Goal: Information Seeking & Learning: Check status

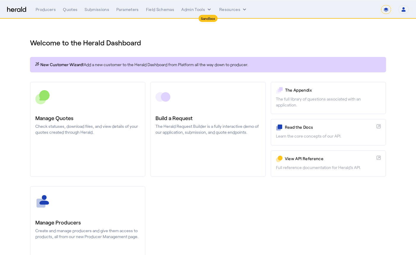
select select "*******"
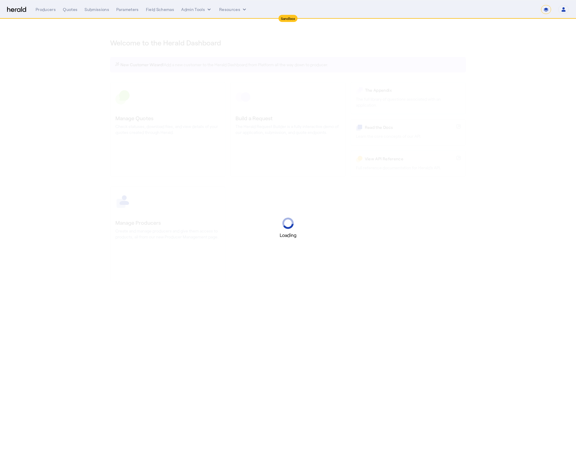
select select "*******"
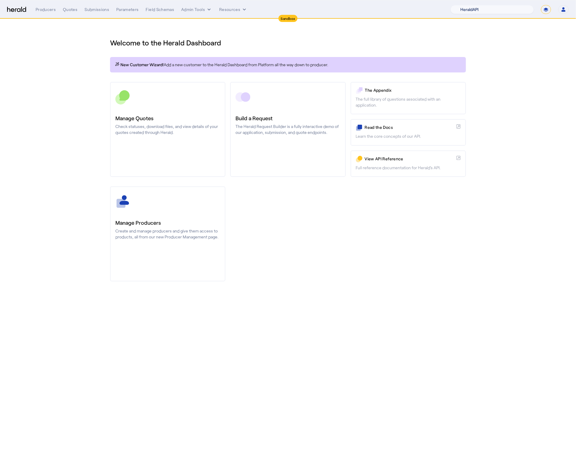
click at [506, 11] on select "1Fort Acrisure Acturis Affinity Advisors Affinity Risk Agentero AmWins Anzen Ao…" at bounding box center [492, 9] width 83 height 9
select select "pfm_h3db_crc"
click at [467, 5] on select "1Fort Acrisure Acturis Affinity Advisors Affinity Risk Agentero AmWins Anzen Ao…" at bounding box center [492, 9] width 83 height 9
click at [189, 13] on div "Producers Quotes Submissions Parameters Field Schemas Admin Tools Resources 1Fo…" at bounding box center [303, 9] width 534 height 9
click at [194, 9] on button "Admin Tools" at bounding box center [196, 10] width 31 height 6
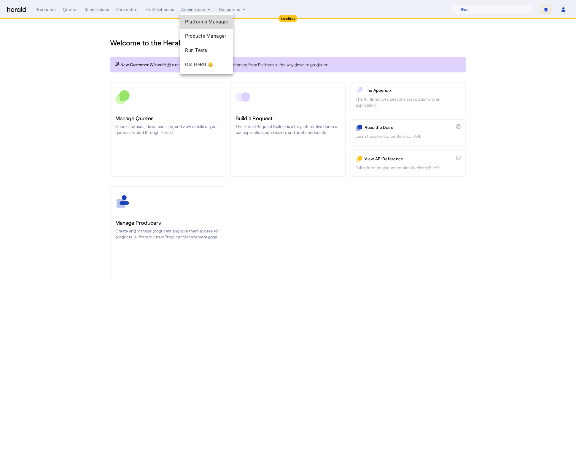
click at [198, 21] on span "Platforms Manager" at bounding box center [206, 21] width 43 height 7
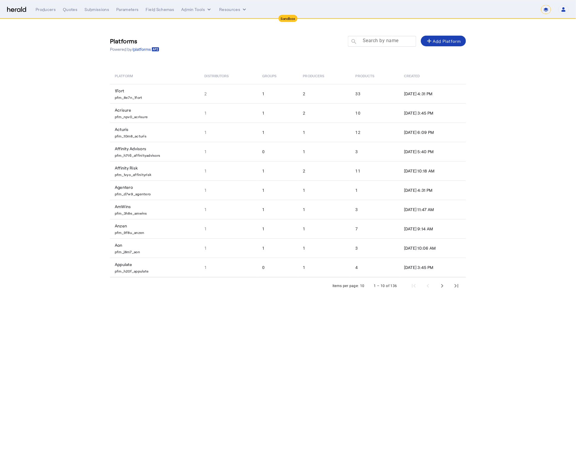
click at [378, 43] on mat-label "Search by name" at bounding box center [381, 41] width 36 height 6
click at [378, 43] on input "Search by name" at bounding box center [384, 40] width 53 height 7
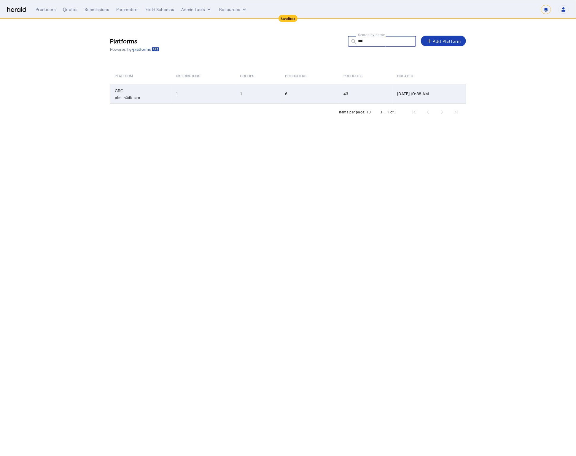
type input "***"
click at [235, 93] on td "1" at bounding box center [257, 94] width 45 height 20
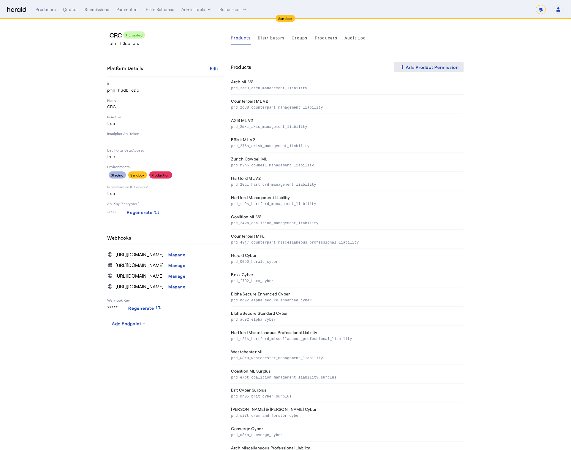
click at [457, 68] on div "add Add Product Permission" at bounding box center [429, 67] width 60 height 7
select select "pfm_h3db_crc"
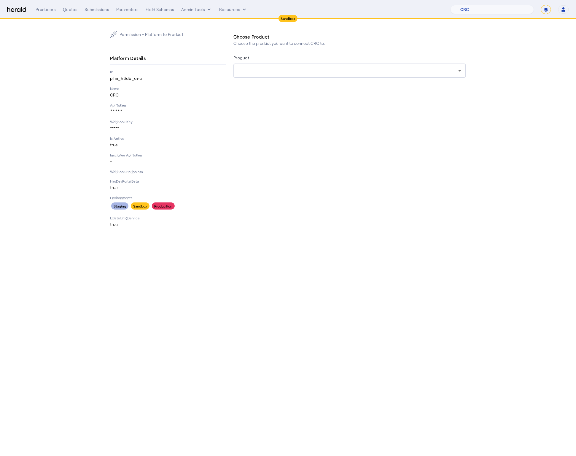
click at [441, 76] on div at bounding box center [349, 71] width 223 height 14
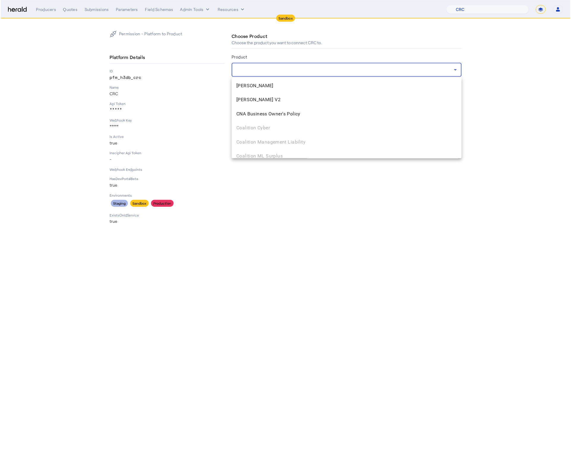
scroll to position [405, 0]
click at [478, 38] on div at bounding box center [288, 228] width 576 height 456
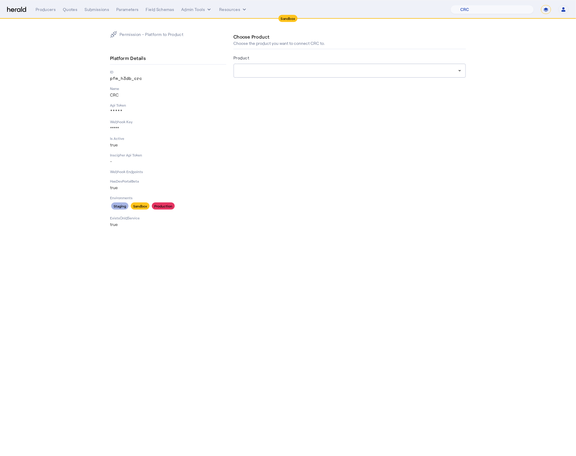
click at [69, 55] on section "Permission - Platform to Product Platform Details ID pfm_h3db_crc Name CRC Api …" at bounding box center [288, 129] width 576 height 220
click at [20, 6] on div "Menu Producers Quotes Submissions Parameters Field Schemas Admin Tools Resource…" at bounding box center [288, 9] width 562 height 9
click at [21, 10] on img at bounding box center [16, 10] width 19 height 6
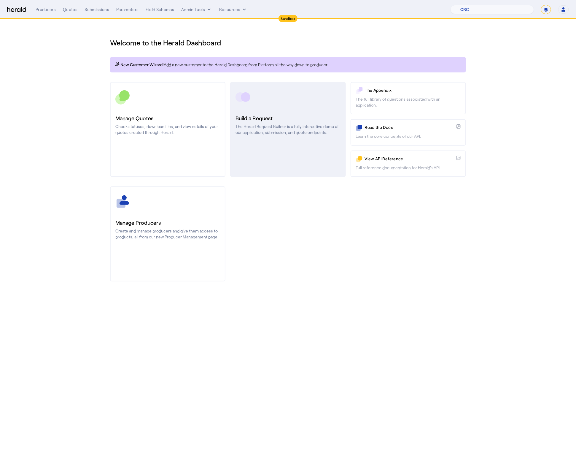
drag, startPoint x: 308, startPoint y: 220, endPoint x: 285, endPoint y: 176, distance: 49.7
click at [308, 220] on div "Manage Producers Create and manage producers and give them access to products, …" at bounding box center [288, 233] width 356 height 95
click at [266, 126] on p "The Herald Request Builder is a fully interactive demo of our application, subm…" at bounding box center [288, 129] width 105 height 12
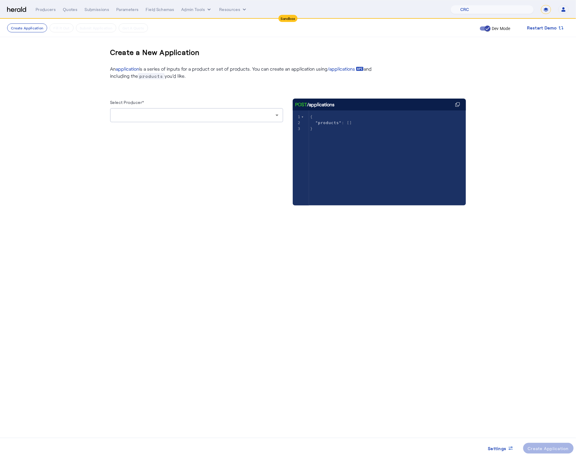
click at [220, 116] on div at bounding box center [195, 115] width 161 height 7
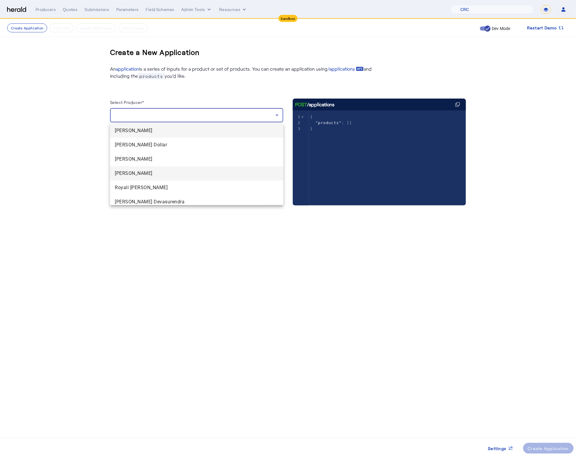
click at [183, 176] on span "Erin Dyer" at bounding box center [197, 173] width 164 height 7
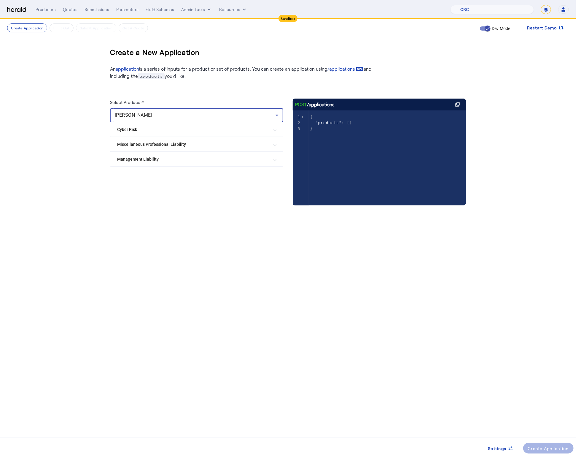
click at [183, 168] on div at bounding box center [196, 171] width 173 height 9
click at [184, 163] on mat-expansion-panel-header "Management Liability" at bounding box center [196, 159] width 173 height 14
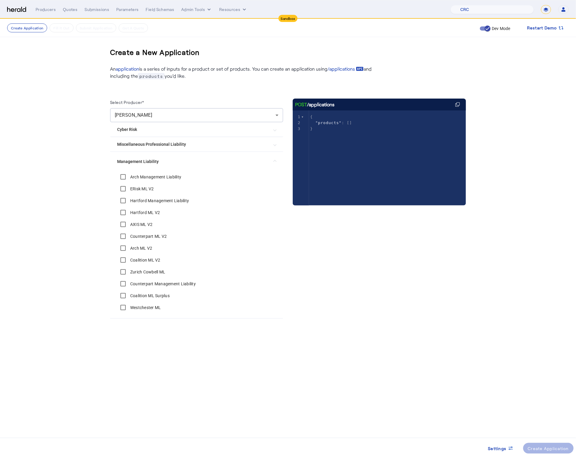
click at [210, 168] on mat-expansion-panel-header "Management Liability" at bounding box center [196, 161] width 173 height 19
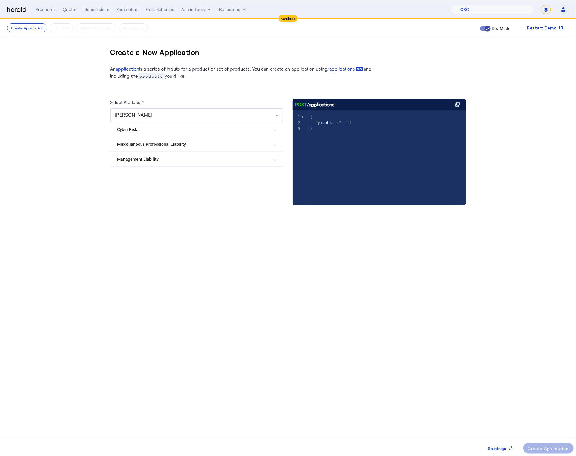
click at [232, 205] on div "Select Producer* Erin Dyer Cyber Risk Coalition Surplus Lines Cyber Coalition C…" at bounding box center [196, 158] width 173 height 119
click at [223, 161] on Liability "Management Liability" at bounding box center [193, 159] width 152 height 6
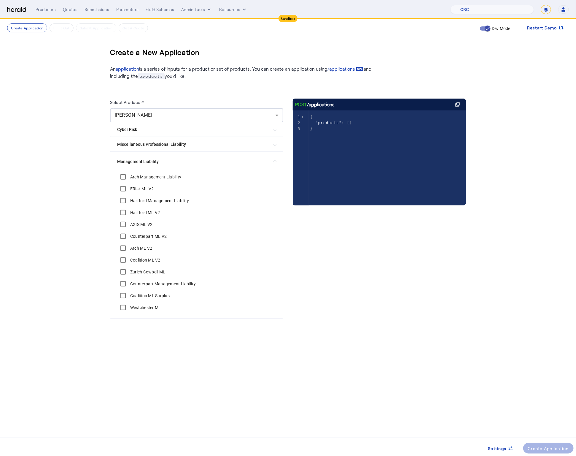
click at [223, 161] on Liability "Management Liability" at bounding box center [193, 162] width 152 height 6
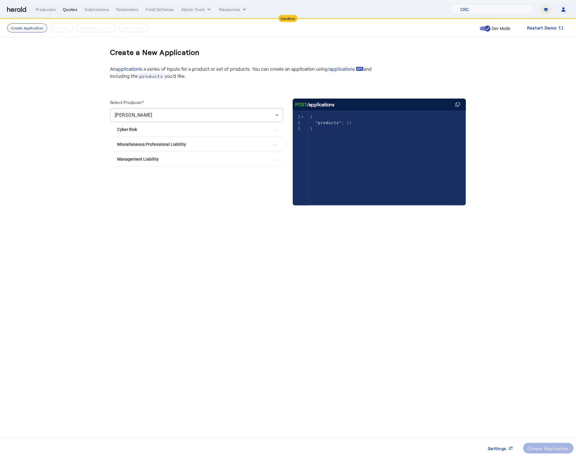
click at [72, 8] on div "Quotes" at bounding box center [70, 10] width 15 height 6
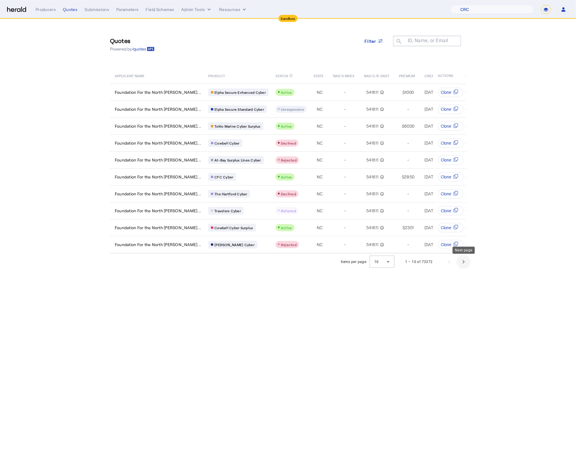
click at [458, 261] on span "Next page" at bounding box center [464, 262] width 14 height 14
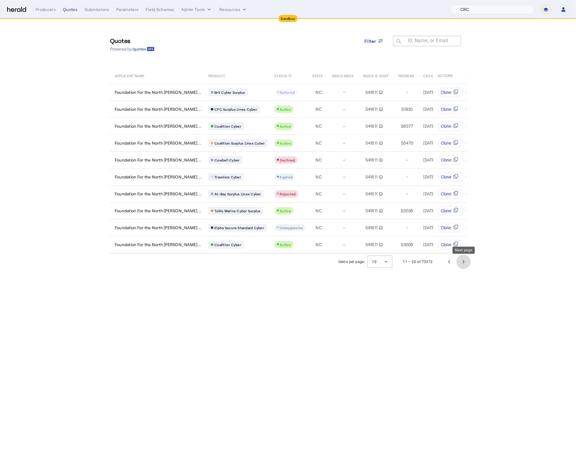
click at [466, 267] on span "Next page" at bounding box center [464, 262] width 14 height 14
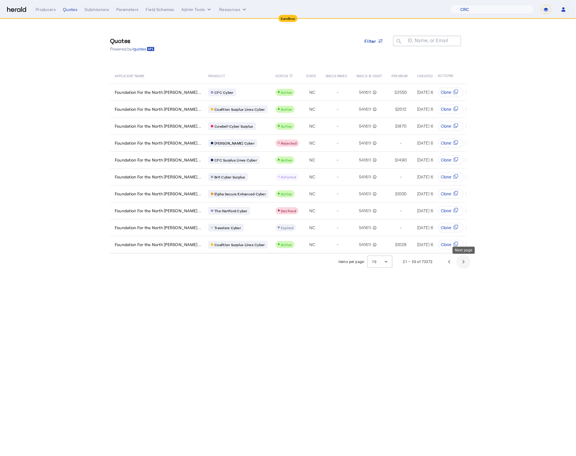
click at [466, 267] on span "Next page" at bounding box center [464, 262] width 14 height 14
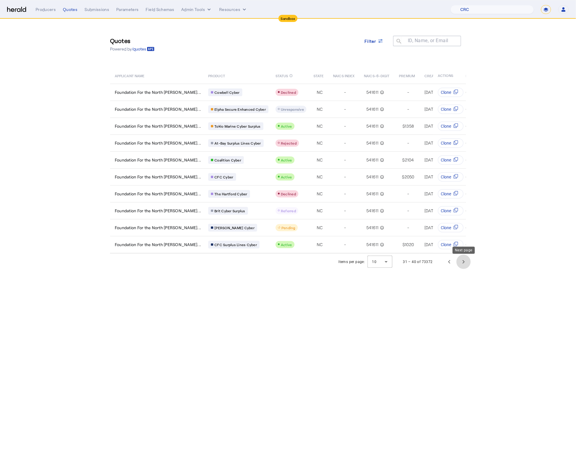
click at [466, 267] on span "Next page" at bounding box center [464, 262] width 14 height 14
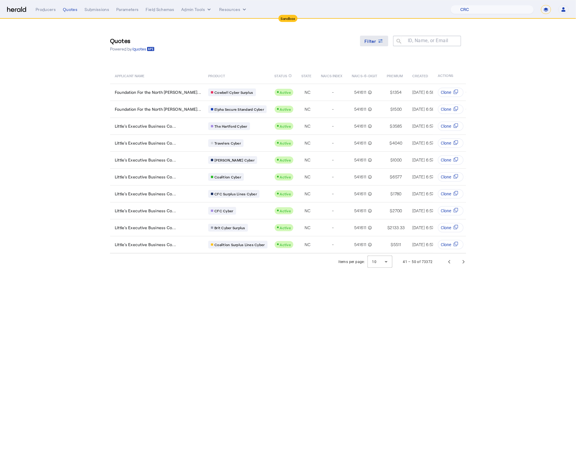
click at [375, 45] on span at bounding box center [374, 41] width 28 height 14
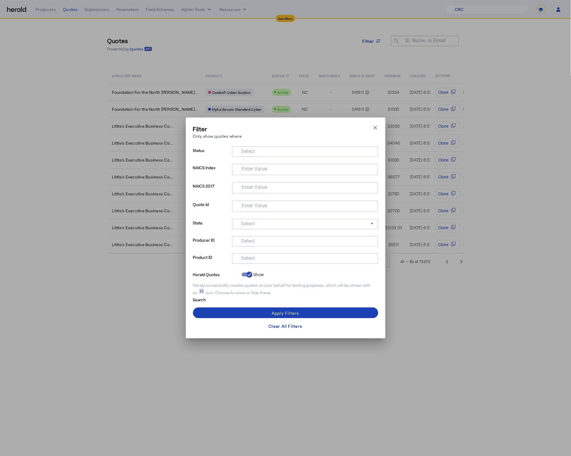
click at [272, 257] on input "Select" at bounding box center [304, 257] width 134 height 7
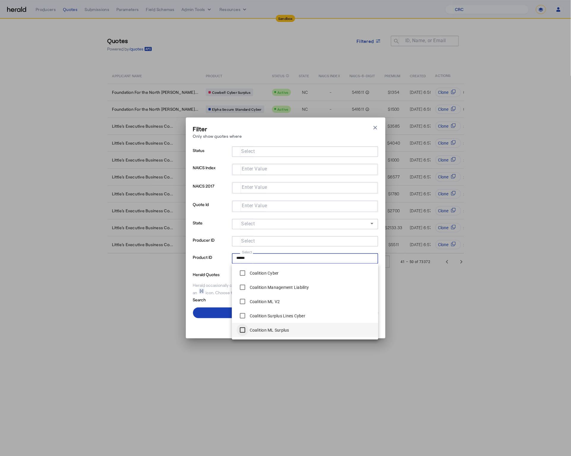
type input "******"
click at [221, 317] on span at bounding box center [285, 313] width 185 height 14
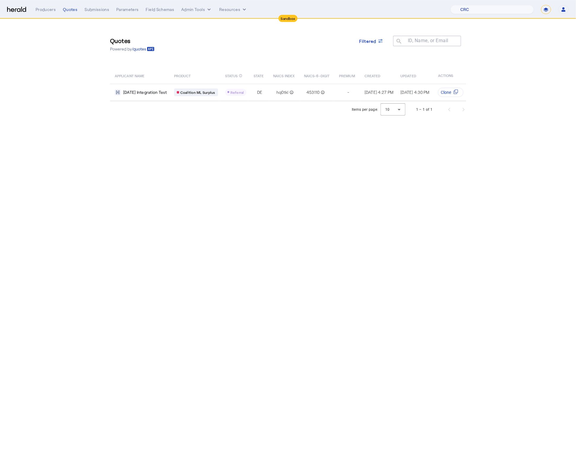
click at [245, 268] on body "Sandbox Menu Producers Quotes Submissions Parameters Field Schemas Admin Tools …" at bounding box center [288, 228] width 576 height 456
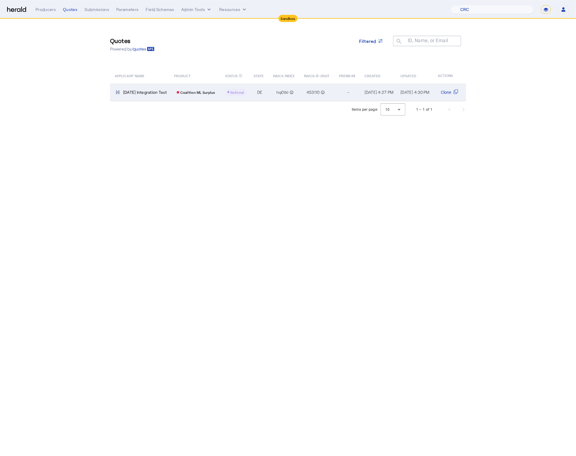
click at [266, 91] on div "DE" at bounding box center [260, 92] width 12 height 6
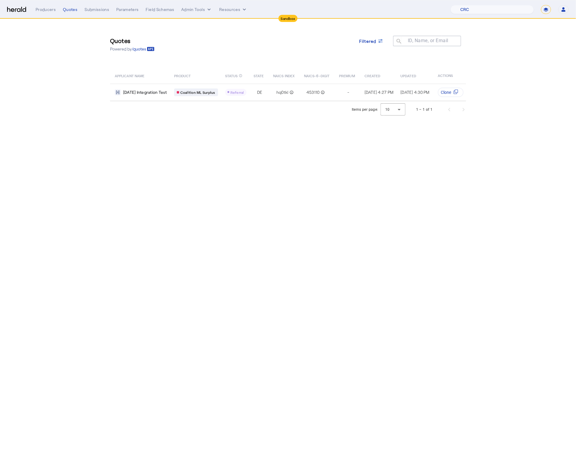
click at [28, 5] on div "Menu Producers Quotes Submissions Parameters Field Schemas Admin Tools Resource…" at bounding box center [288, 9] width 562 height 9
click at [18, 12] on div "Menu Producers Quotes Submissions Parameters Field Schemas Admin Tools Resource…" at bounding box center [288, 9] width 562 height 9
click at [20, 6] on div "Menu Producers Quotes Submissions Parameters Field Schemas Admin Tools Resource…" at bounding box center [288, 9] width 562 height 9
click at [15, 10] on img at bounding box center [16, 10] width 19 height 6
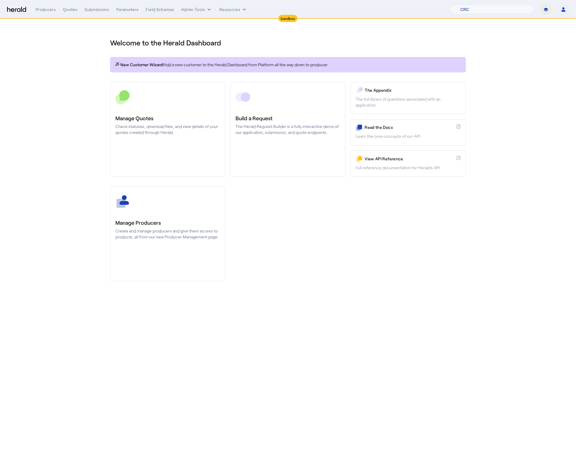
click at [419, 270] on div "Manage Producers Create and manage producers and give them access to products, …" at bounding box center [288, 233] width 356 height 95
click at [500, 5] on select "1Fort Acrisure Acturis Affinity Advisors Affinity Risk Agentero AmWins Anzen Ao…" at bounding box center [492, 9] width 83 height 9
click at [467, 5] on select "1Fort Acrisure Acturis Affinity Advisors Affinity Risk Agentero AmWins Anzen Ao…" at bounding box center [492, 9] width 83 height 9
click at [527, 96] on section "Welcome to the Herald Dashboard New Customer Wizard! Add a new customer to the …" at bounding box center [288, 156] width 576 height 274
click at [545, 9] on select "**********" at bounding box center [546, 9] width 10 height 9
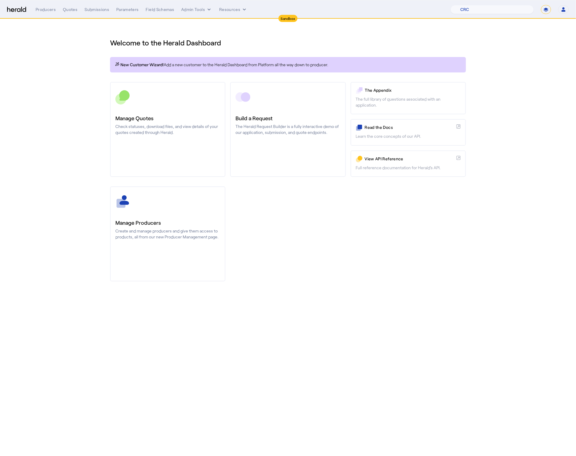
select select "**********"
click at [541, 5] on select "**********" at bounding box center [546, 9] width 10 height 9
click at [65, 106] on section "Welcome to the Herald Dashboard New Customer Wizard! Add a new customer to the …" at bounding box center [288, 156] width 576 height 274
click at [66, 5] on div "**********" at bounding box center [303, 9] width 534 height 9
click at [68, 8] on div "Quotes" at bounding box center [70, 10] width 15 height 6
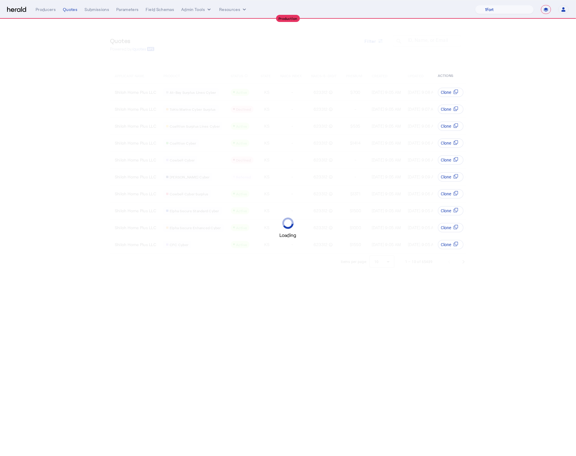
click at [293, 286] on div "Loading" at bounding box center [288, 228] width 576 height 456
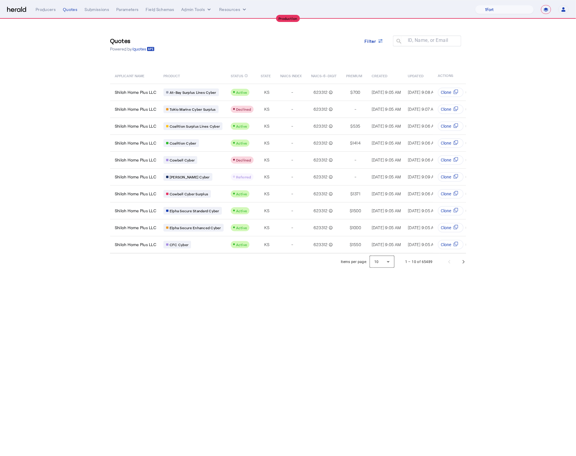
click at [378, 264] on div at bounding box center [382, 262] width 25 height 14
click at [382, 309] on span "50" at bounding box center [382, 307] width 15 height 7
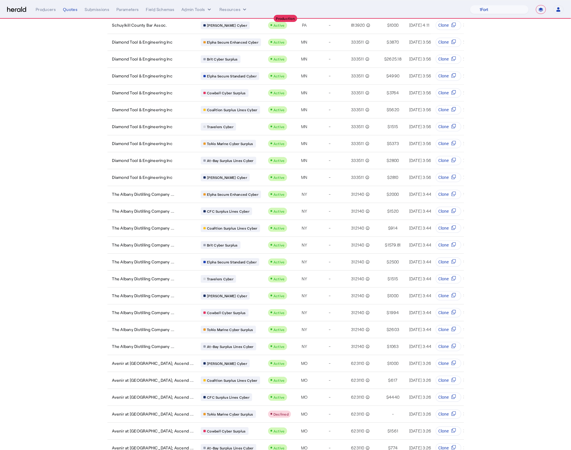
scroll to position [482, 0]
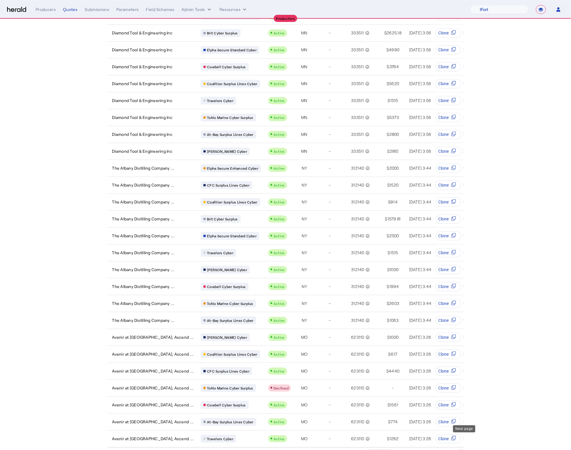
click at [462, 449] on span "Next page" at bounding box center [461, 456] width 14 height 14
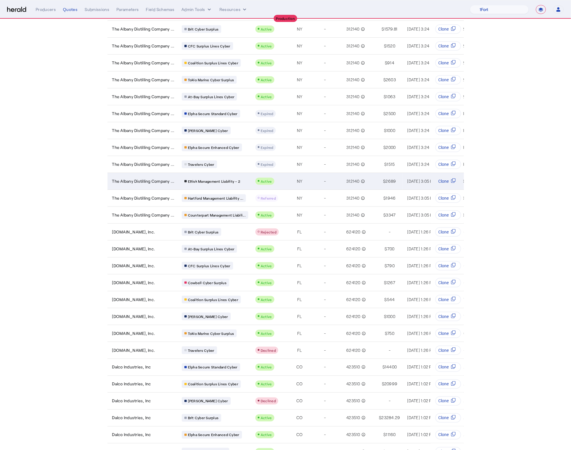
scroll to position [80, 0]
click at [295, 175] on td "NY" at bounding box center [299, 181] width 20 height 17
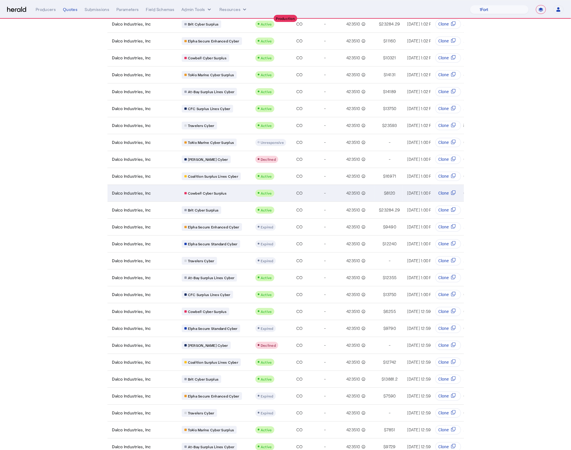
scroll to position [482, 0]
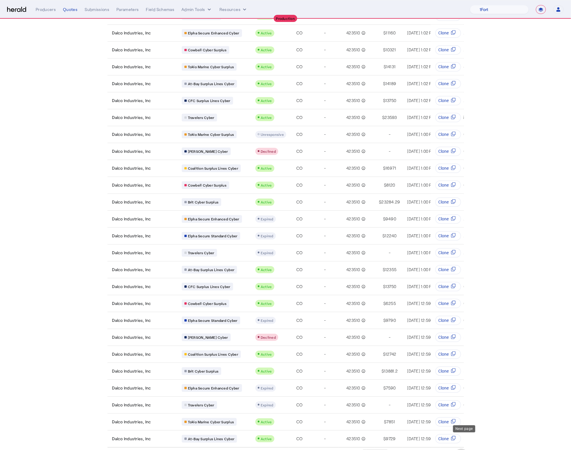
click at [467, 449] on span "Next page" at bounding box center [461, 456] width 14 height 14
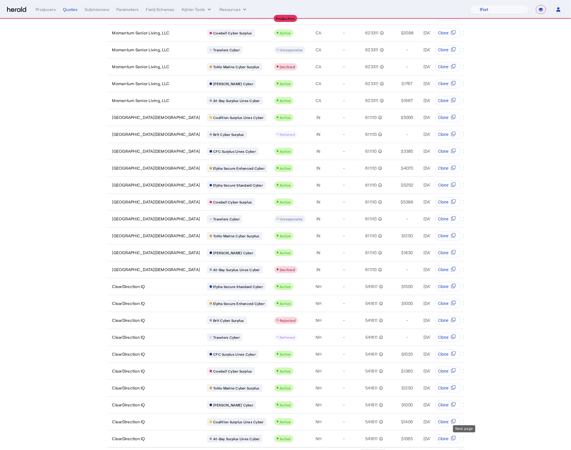
click at [462, 449] on span "Next page" at bounding box center [461, 456] width 14 height 14
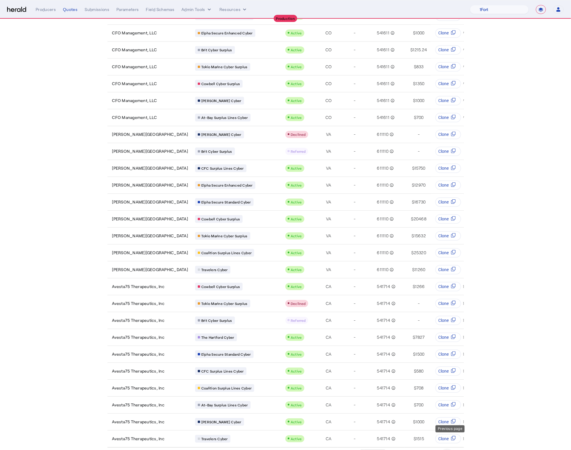
click at [453, 449] on span "Previous page" at bounding box center [447, 456] width 14 height 14
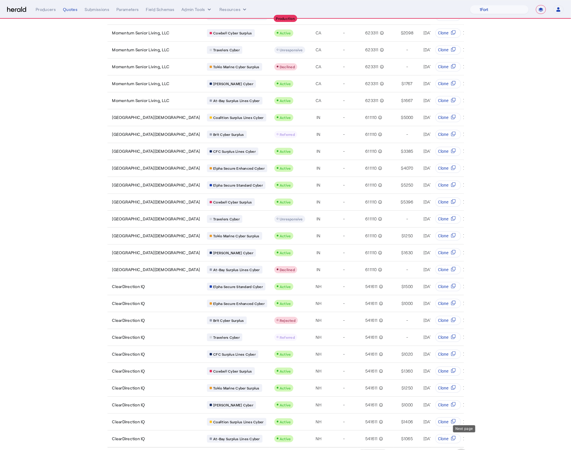
click at [465, 449] on span "Next page" at bounding box center [461, 456] width 14 height 14
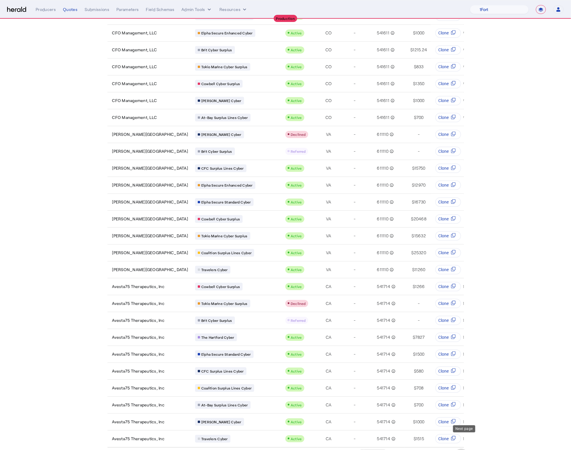
click at [463, 449] on span "Next page" at bounding box center [461, 456] width 14 height 14
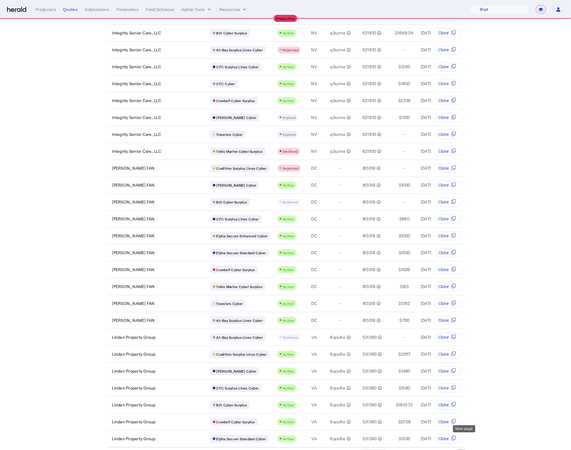
click at [467, 449] on span "Next page" at bounding box center [461, 456] width 14 height 14
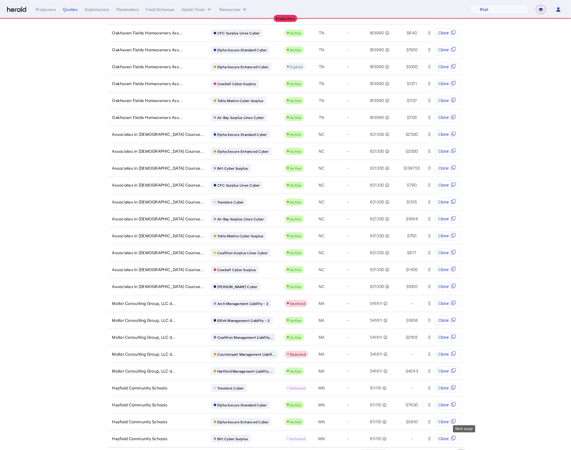
click at [460, 449] on span "Next page" at bounding box center [461, 456] width 14 height 14
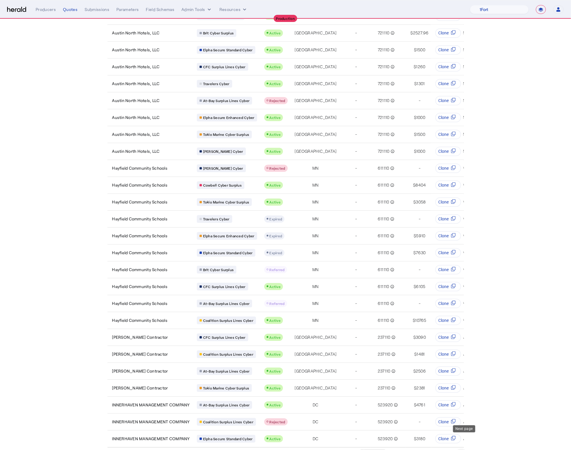
click at [466, 449] on span "Next page" at bounding box center [461, 456] width 14 height 14
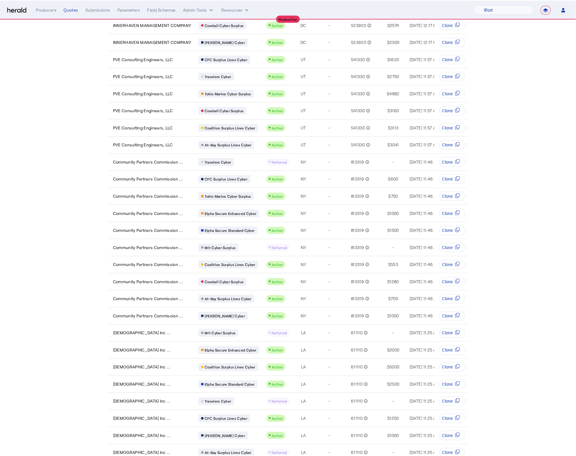
scroll to position [0, 0]
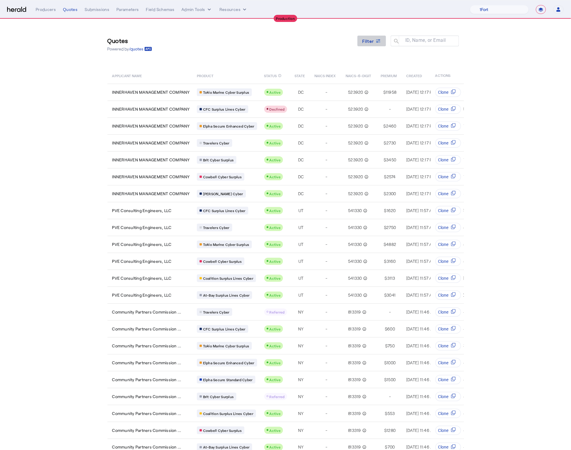
click at [372, 37] on span at bounding box center [371, 41] width 28 height 14
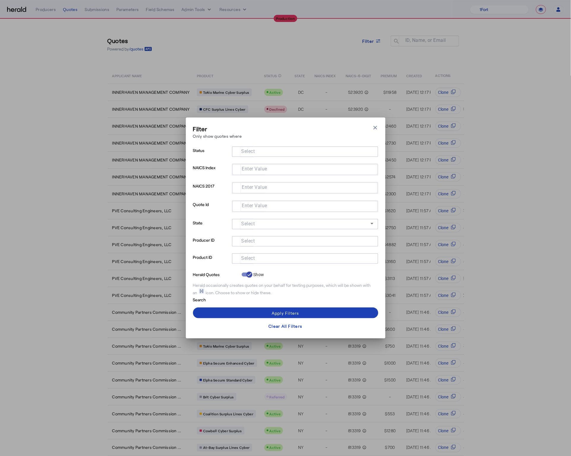
drag, startPoint x: 274, startPoint y: 250, endPoint x: 274, endPoint y: 259, distance: 8.3
click at [274, 251] on div at bounding box center [305, 250] width 146 height 7
drag, startPoint x: 273, startPoint y: 260, endPoint x: 276, endPoint y: 258, distance: 3.2
click at [273, 260] on input "Select" at bounding box center [304, 257] width 134 height 7
type input "*******"
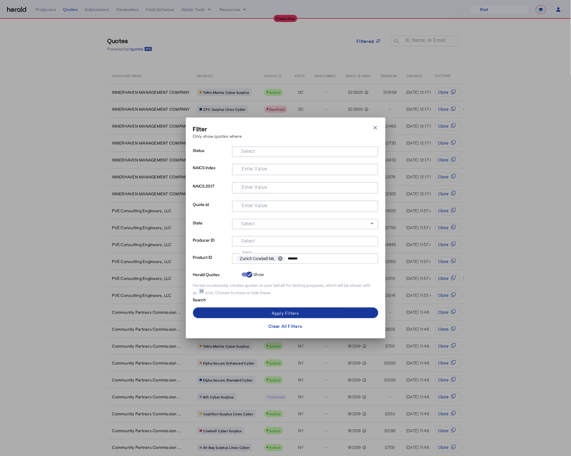
click at [313, 310] on span at bounding box center [285, 313] width 185 height 14
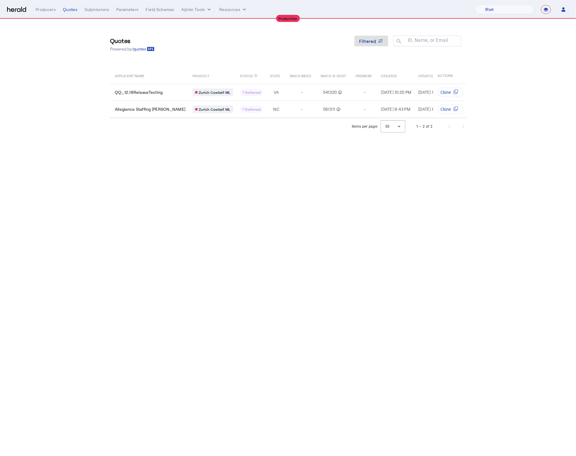
click at [309, 207] on body "**********" at bounding box center [288, 228] width 576 height 456
click at [375, 45] on span at bounding box center [372, 41] width 34 height 14
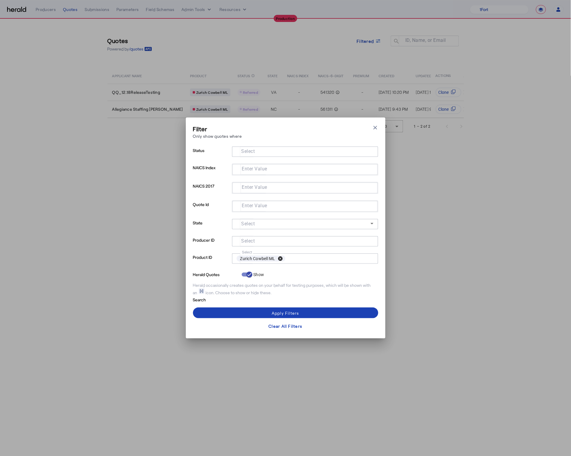
click at [284, 260] on button "cancel" at bounding box center [280, 258] width 10 height 5
type input "***"
click at [329, 315] on span at bounding box center [285, 313] width 185 height 14
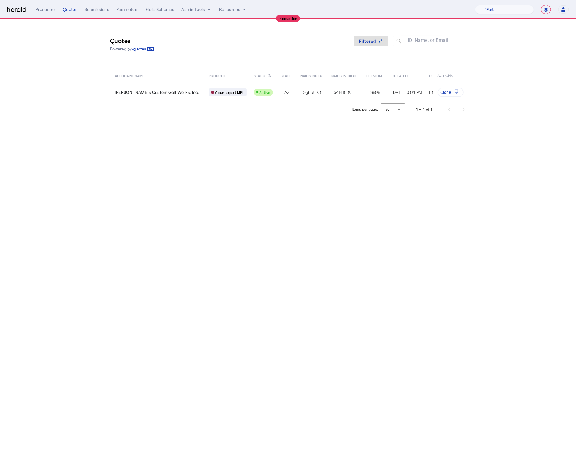
click at [294, 249] on body "**********" at bounding box center [288, 228] width 576 height 456
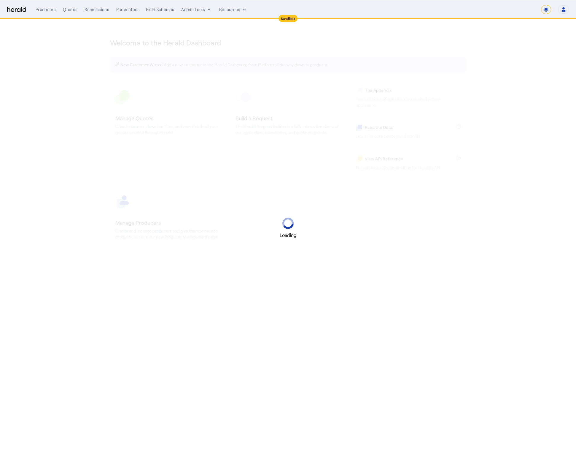
select select "*******"
select select "pfm_2v8p_herald_api"
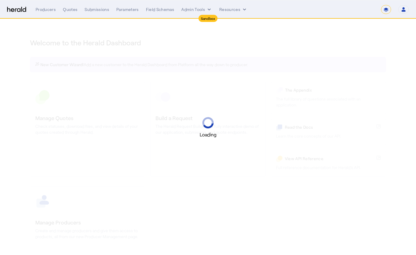
select select "*******"
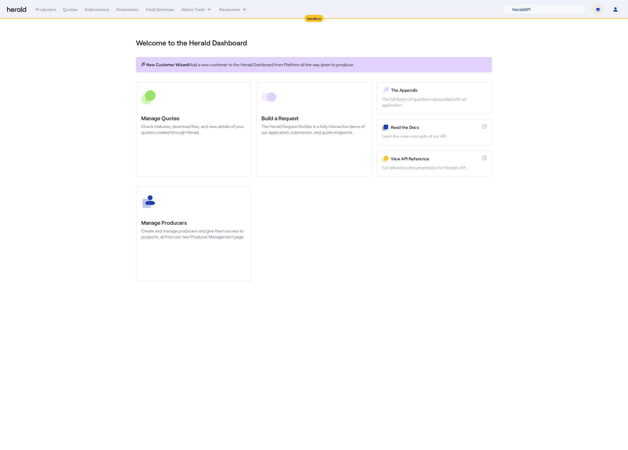
click at [416, 122] on section "Welcome to the Herald Dashboard New Customer Wizard! Add a new customer to the …" at bounding box center [314, 156] width 628 height 274
click at [416, 13] on select "1Fort Acrisure Acturis Affinity Advisors Affinity Risk Agentero AmWins Anzen Ao…" at bounding box center [544, 9] width 83 height 9
select select "pfm_h3db_crc"
click at [416, 5] on select "1Fort Acrisure Acturis Affinity Advisors Affinity Risk Agentero AmWins Anzen Ao…" at bounding box center [544, 9] width 83 height 9
click at [195, 11] on button "Admin Tools" at bounding box center [196, 10] width 31 height 6
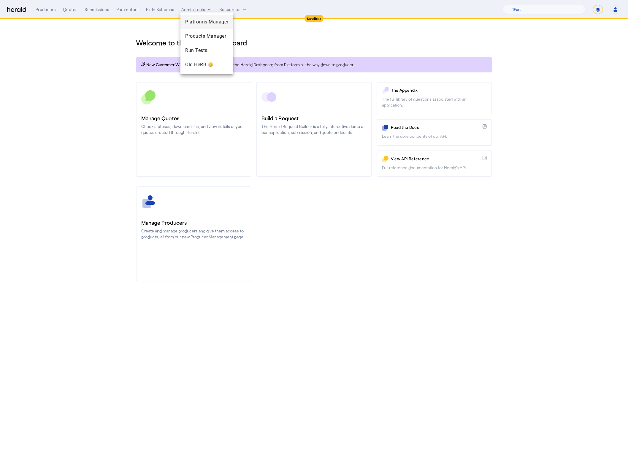
click at [207, 16] on div "Platforms Manager" at bounding box center [206, 22] width 53 height 14
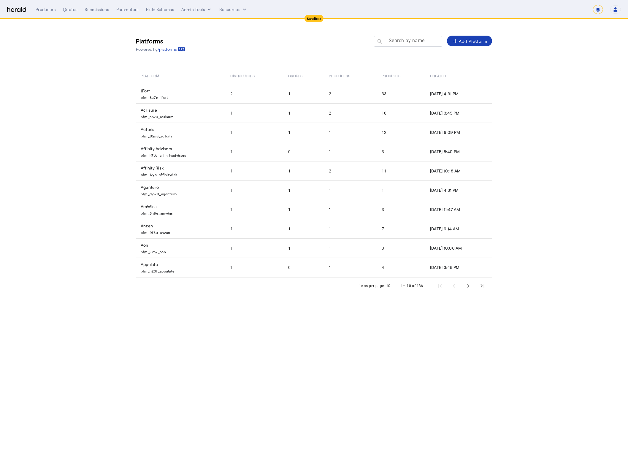
click at [400, 42] on mat-label "Search by name" at bounding box center [407, 41] width 36 height 6
click at [400, 42] on input "Search by name" at bounding box center [410, 40] width 53 height 7
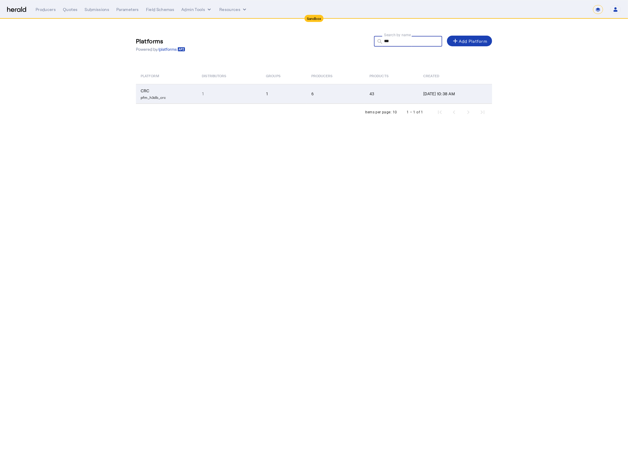
type input "***"
click at [261, 89] on td "1" at bounding box center [283, 94] width 45 height 20
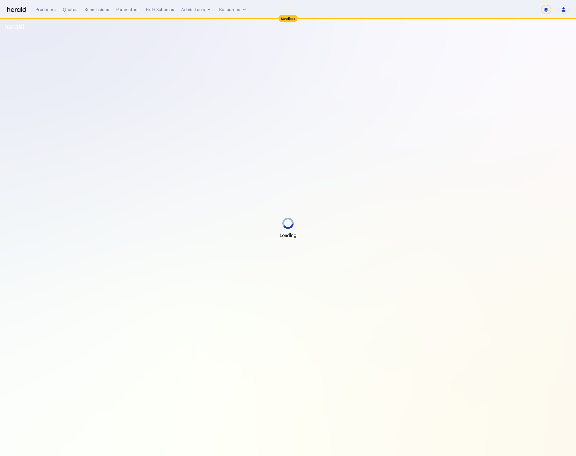
select select "*******"
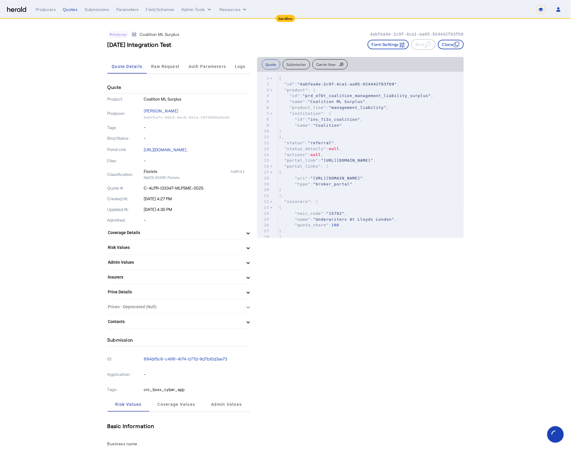
click at [154, 62] on span "Raw Request" at bounding box center [165, 66] width 29 height 14
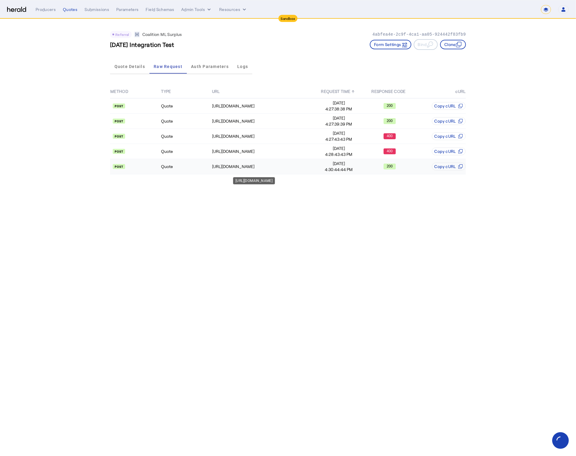
click at [286, 165] on div "https://distribution-api.demo.1nine.net/v2/submissions/a34e8c66-8cbd-4de5-8237-…" at bounding box center [262, 167] width 101 height 6
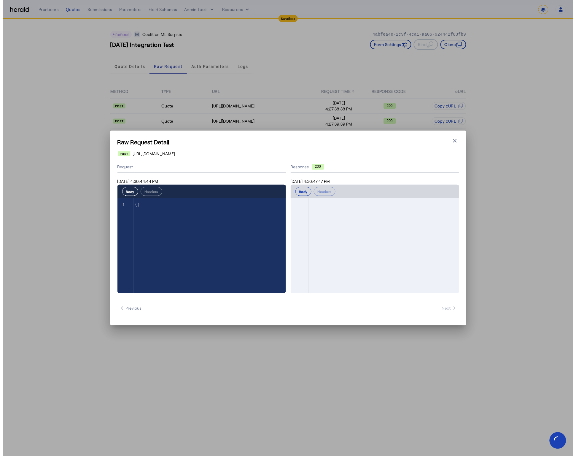
scroll to position [888, 0]
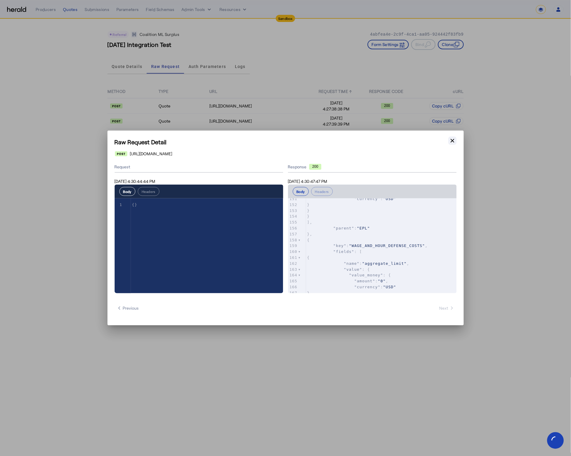
click at [451, 138] on icon "button" at bounding box center [452, 141] width 6 height 6
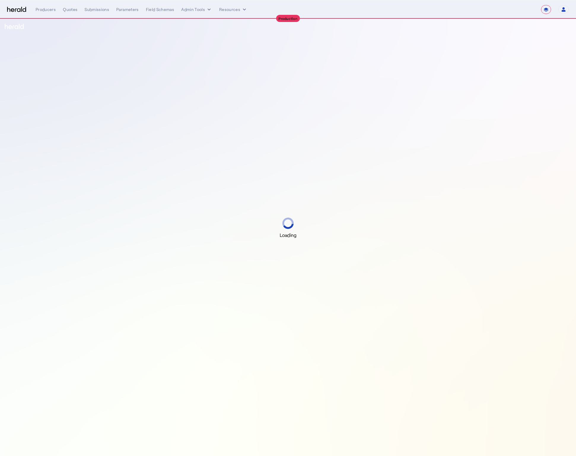
select select "**********"
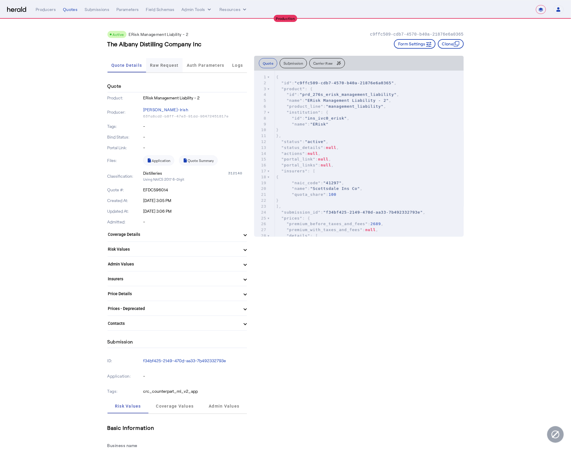
click at [172, 63] on span "Raw Request" at bounding box center [164, 65] width 29 height 4
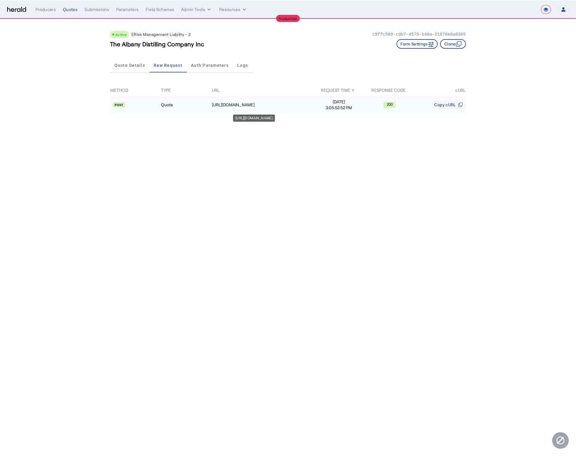
click at [241, 110] on td "https://proxy.heraldapi.com/e-risk-v2/Submission/v5.0/Application/Company/Priva…" at bounding box center [263, 104] width 102 height 15
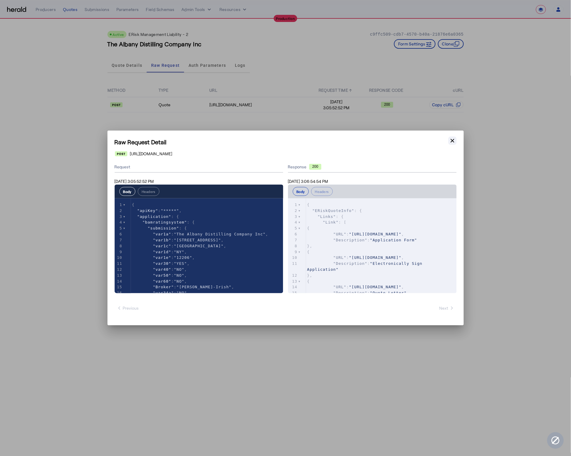
click at [450, 142] on icon "button" at bounding box center [452, 141] width 6 height 6
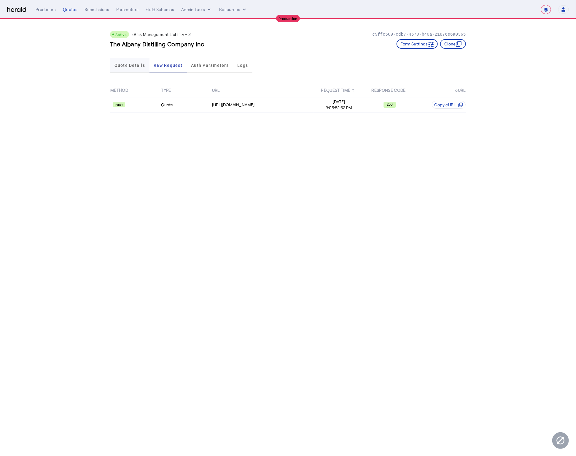
click at [134, 65] on span "Quote Details" at bounding box center [130, 65] width 31 height 4
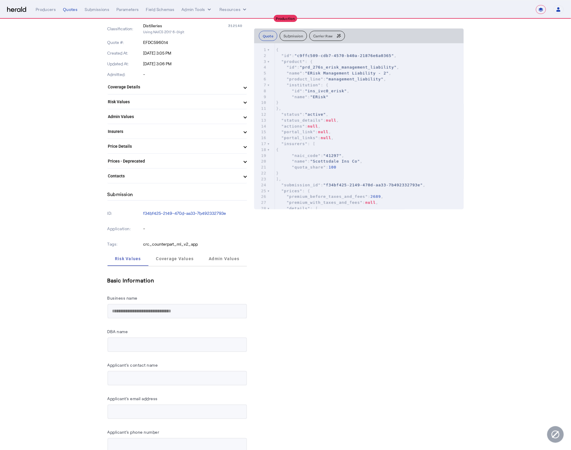
scroll to position [256, 0]
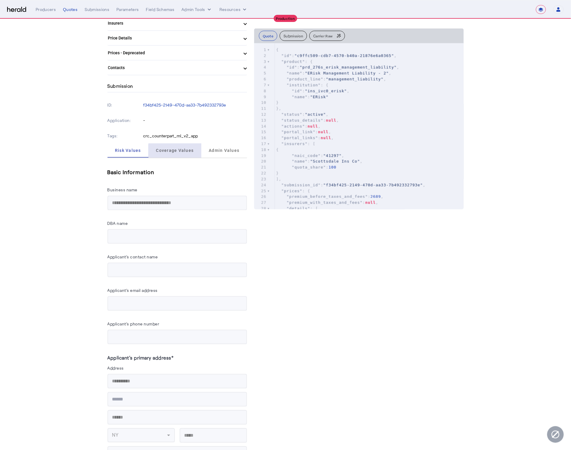
click at [186, 151] on span "Coverage Values" at bounding box center [175, 151] width 38 height 14
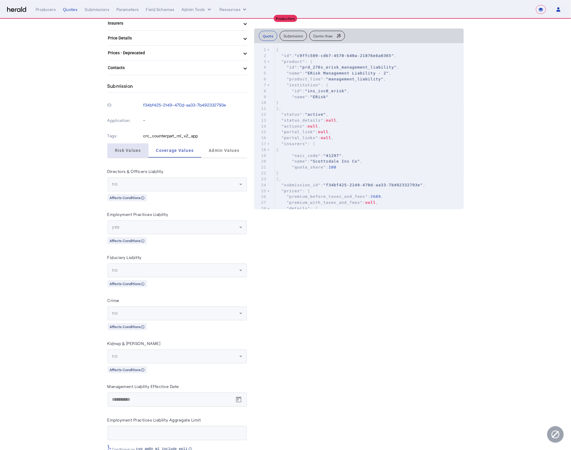
click at [141, 152] on span "Risk Values" at bounding box center [128, 151] width 26 height 14
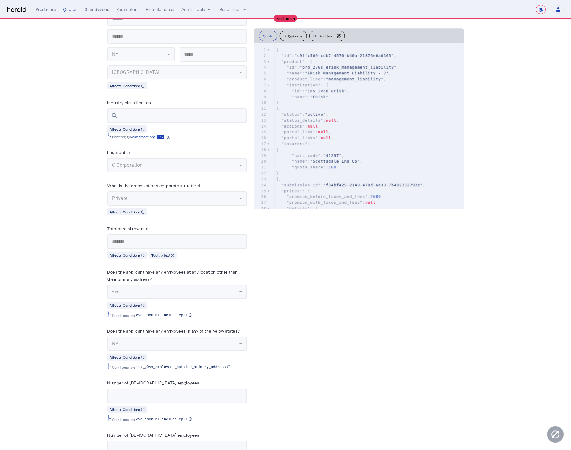
scroll to position [636, 0]
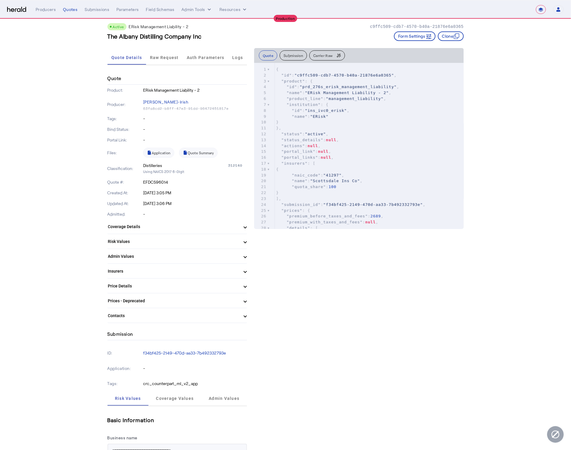
scroll to position [0, 0]
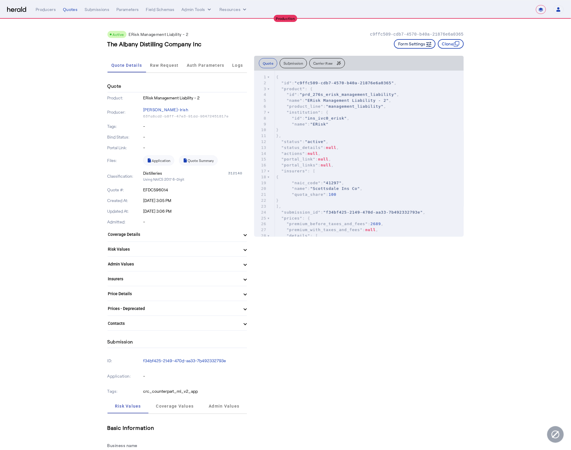
click at [426, 43] on button "Form Settings" at bounding box center [415, 43] width 42 height 9
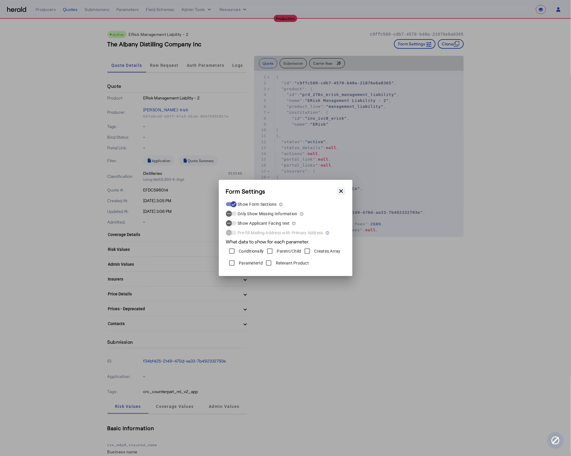
click at [341, 190] on icon "button" at bounding box center [341, 191] width 6 height 6
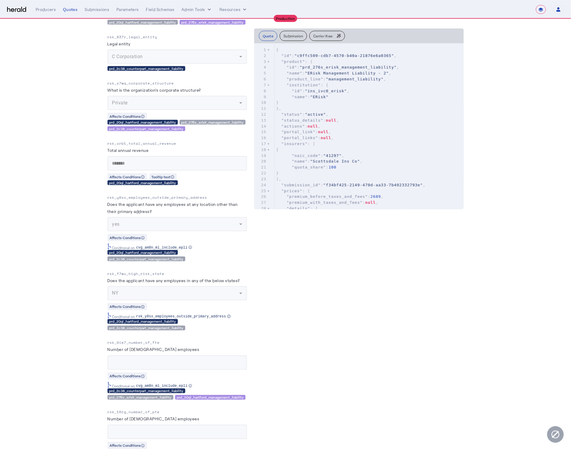
scroll to position [863, 0]
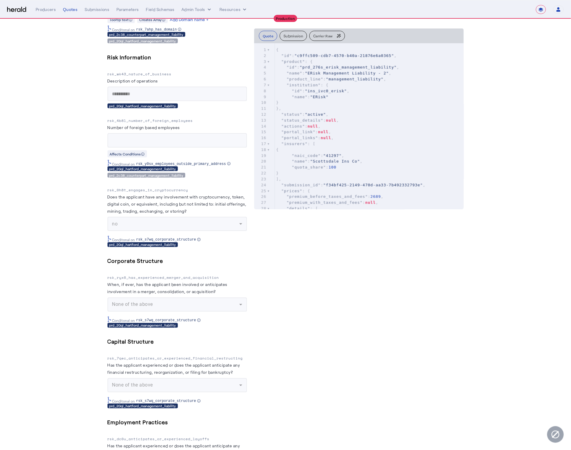
scroll to position [1676, 0]
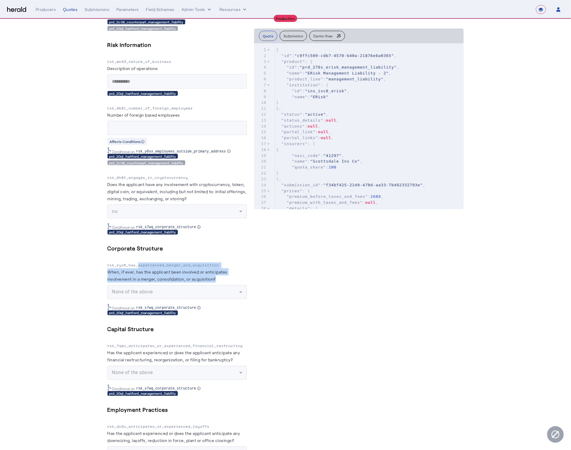
drag, startPoint x: 224, startPoint y: 270, endPoint x: 139, endPoint y: 254, distance: 86.0
click at [140, 255] on div "Corporate Structure rsk_ryx6_has_experienced_merger_and_acquisition When, if ev…" at bounding box center [177, 279] width 140 height 71
click at [232, 269] on herald-label "When, if ever, has the applicant been involved or anticipates involvement in a …" at bounding box center [177, 277] width 140 height 17
drag, startPoint x: 225, startPoint y: 269, endPoint x: 70, endPoint y: 251, distance: 156.5
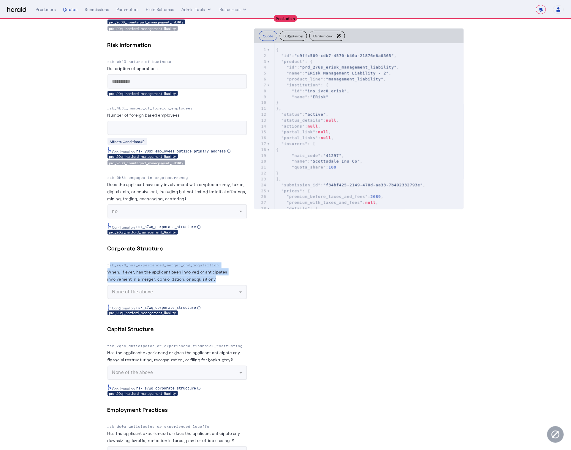
click at [229, 272] on herald-label "When, if ever, has the applicant been involved or anticipates involvement in a …" at bounding box center [177, 277] width 140 height 17
drag, startPoint x: 221, startPoint y: 272, endPoint x: 85, endPoint y: 250, distance: 137.5
click at [223, 275] on herald-label "When, if ever, has the applicant been involved or anticipates involvement in a …" at bounding box center [177, 277] width 140 height 17
drag, startPoint x: 226, startPoint y: 272, endPoint x: 93, endPoint y: 254, distance: 134.8
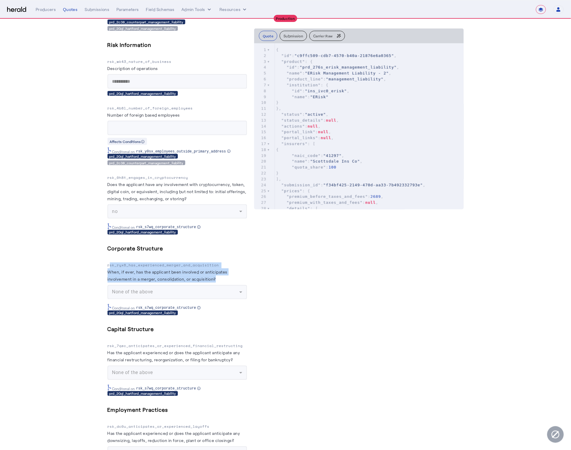
click at [224, 272] on herald-label "When, if ever, has the applicant been involved or anticipates involvement in a …" at bounding box center [177, 277] width 140 height 17
drag, startPoint x: 224, startPoint y: 270, endPoint x: 51, endPoint y: 249, distance: 174.4
click at [229, 270] on herald-label "When, if ever, has the applicant been involved or anticipates involvement in a …" at bounding box center [177, 277] width 140 height 17
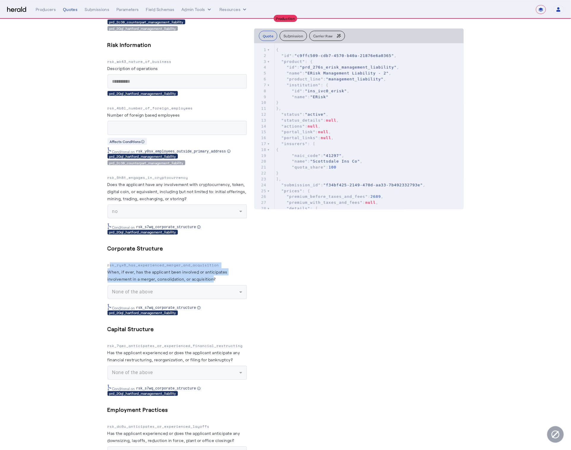
drag, startPoint x: 161, startPoint y: 268, endPoint x: 47, endPoint y: 241, distance: 118.0
click at [203, 270] on label "When, if ever, has the applicant been involved or anticipates involvement in a …" at bounding box center [167, 276] width 120 height 12
drag, startPoint x: 227, startPoint y: 271, endPoint x: 65, endPoint y: 250, distance: 163.1
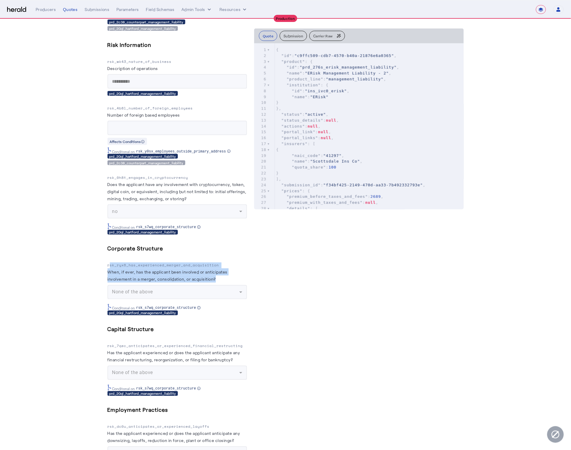
click at [239, 273] on herald-label "When, if ever, has the applicant been involved or anticipates involvement in a …" at bounding box center [177, 277] width 140 height 17
drag, startPoint x: 229, startPoint y: 272, endPoint x: 1, endPoint y: 253, distance: 228.5
click at [225, 285] on mat-form-field "None of the above" at bounding box center [177, 292] width 140 height 14
drag, startPoint x: 232, startPoint y: 265, endPoint x: 23, endPoint y: 239, distance: 210.6
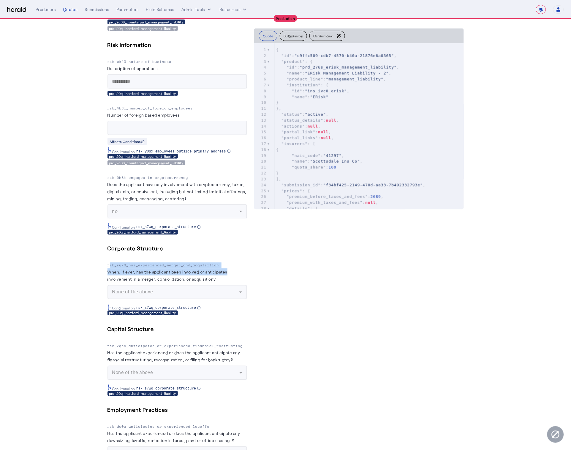
click at [230, 285] on mat-form-field "None of the above" at bounding box center [177, 292] width 140 height 14
drag, startPoint x: 218, startPoint y: 265, endPoint x: 58, endPoint y: 247, distance: 160.1
click at [254, 283] on div "Quote Details Raw Request Auth Parameters Logs Quote Product: ERisk Management …" at bounding box center [285, 17] width 356 height 3276
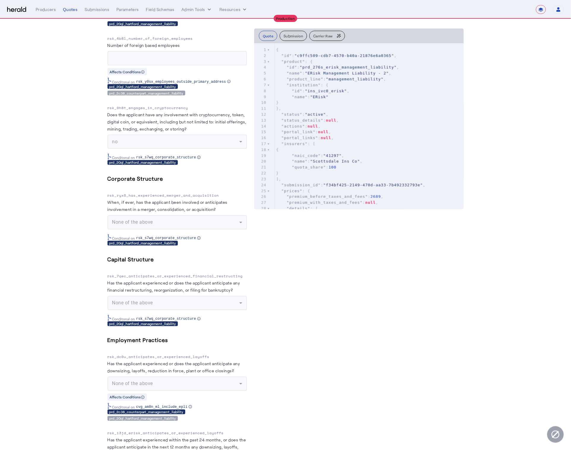
scroll to position [1751, 0]
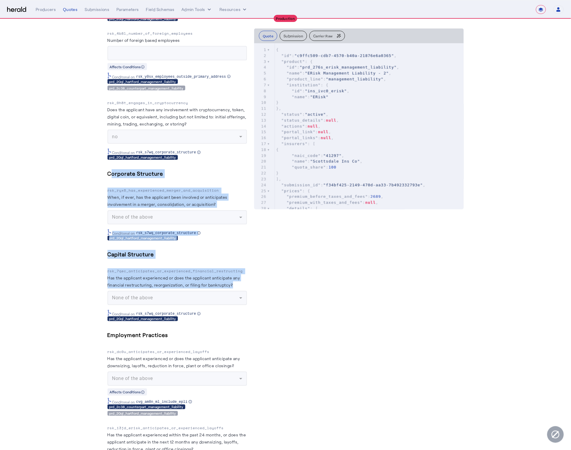
drag, startPoint x: 155, startPoint y: 256, endPoint x: 60, endPoint y: 169, distance: 129.2
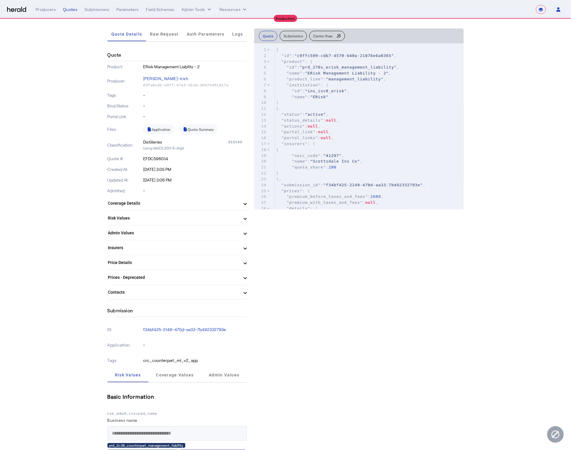
scroll to position [0, 0]
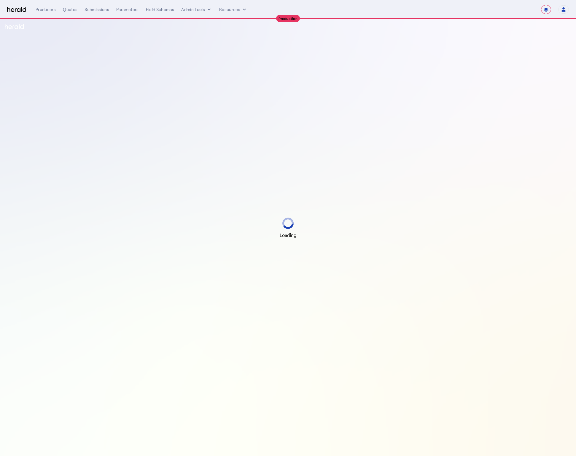
select select "**********"
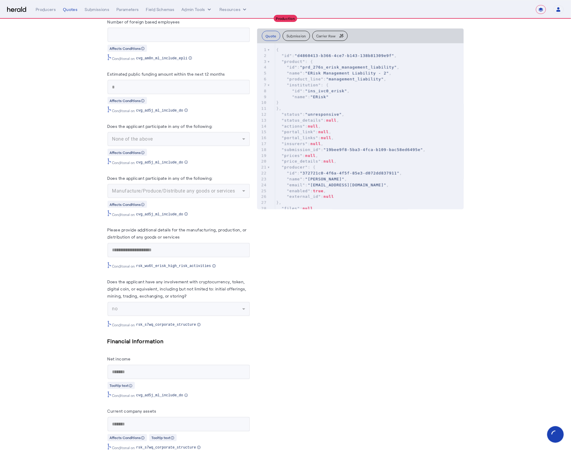
scroll to position [1673, 0]
click at [221, 184] on mat-form-field "Manufacture/Produce/Distribute any goods or services" at bounding box center [178, 191] width 142 height 14
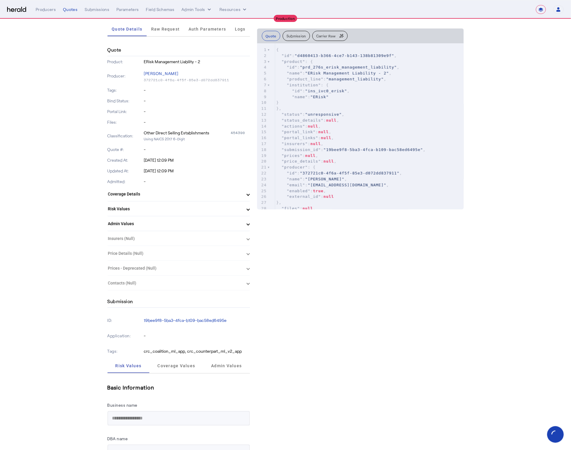
scroll to position [0, 0]
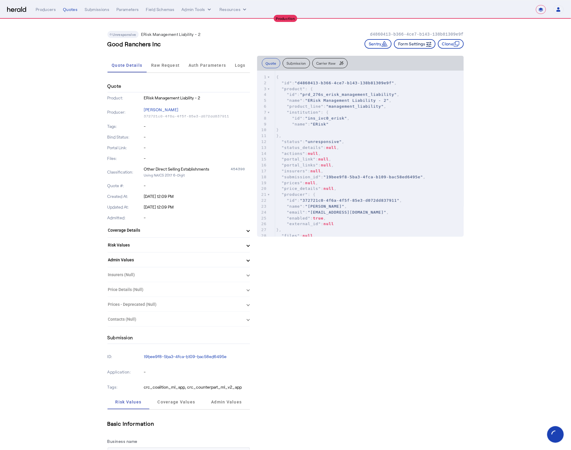
click at [405, 41] on button "Form Settings" at bounding box center [415, 43] width 42 height 9
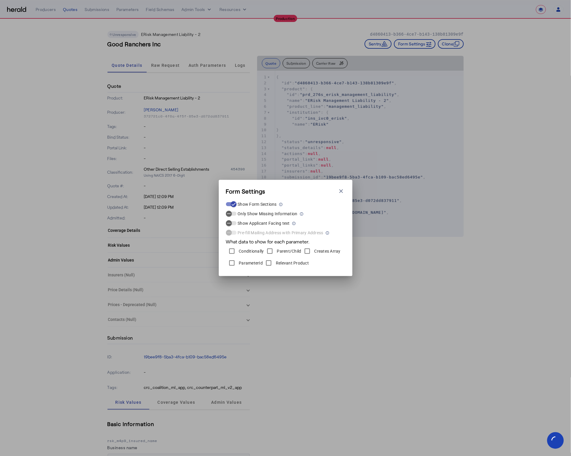
click at [337, 191] on button "Close modal" at bounding box center [341, 191] width 8 height 8
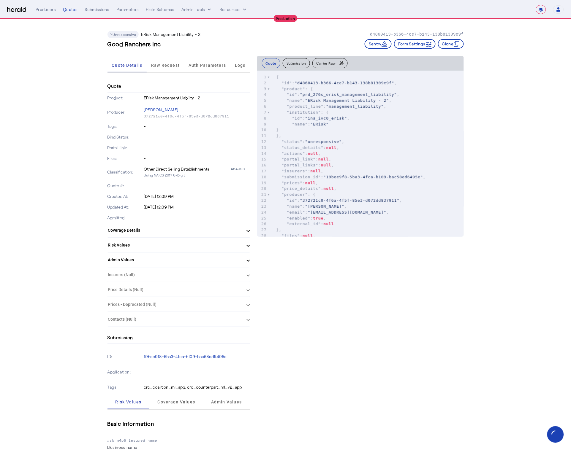
drag, startPoint x: 63, startPoint y: 249, endPoint x: 69, endPoint y: 245, distance: 6.8
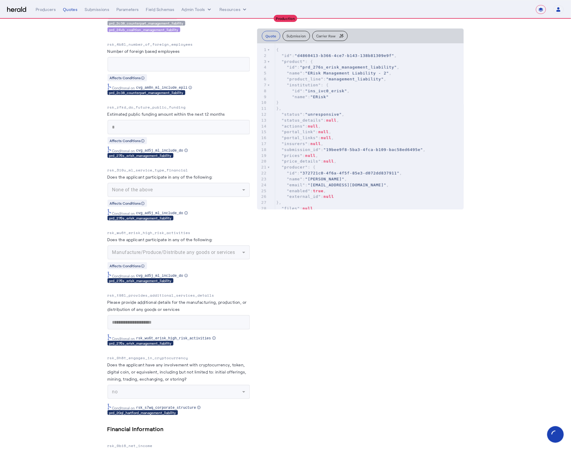
scroll to position [2176, 0]
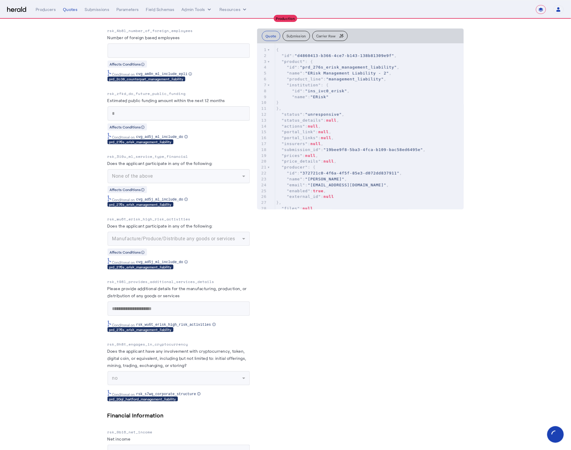
click at [171, 216] on p "rsk_wu6t_erisk_high_risk_activities" at bounding box center [178, 219] width 142 height 6
copy p "rsk_wu6t_erisk_high_risk_activities"
click at [152, 216] on p "rsk_wu6t_erisk_high_risk_activities" at bounding box center [178, 219] width 142 height 6
click at [153, 216] on p "rsk_wu6t_erisk_high_risk_activities" at bounding box center [178, 219] width 142 height 6
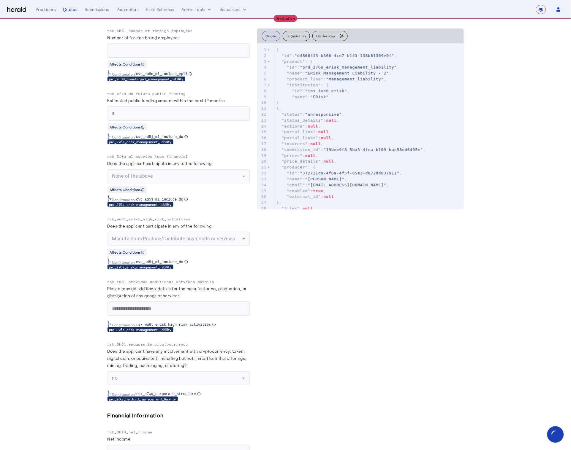
click at [153, 216] on p "rsk_wu6t_erisk_high_risk_activities" at bounding box center [178, 219] width 142 height 6
copy p "rsk_wu6t_erisk_high_risk_activities"
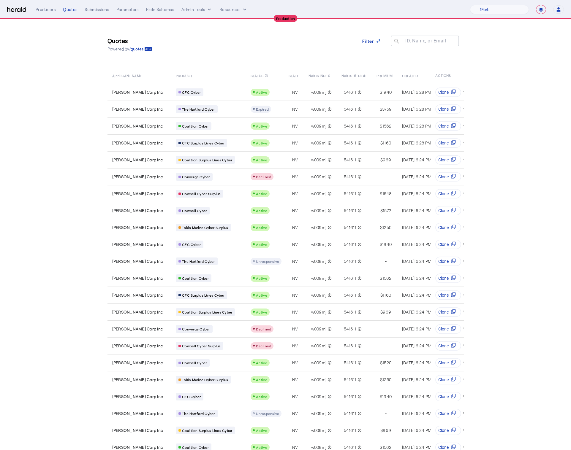
select select "**********"
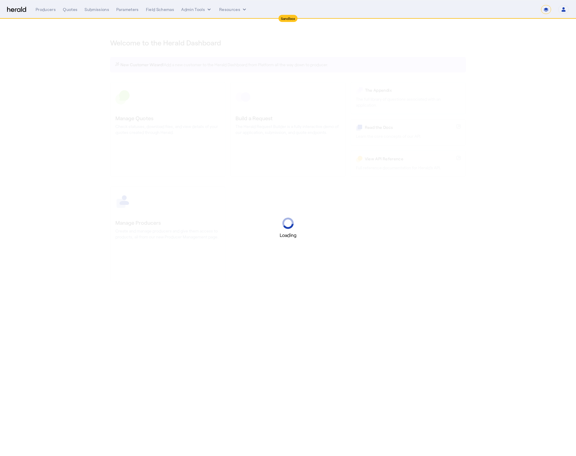
select select "*******"
select select "pfm_2v8p_herald_api"
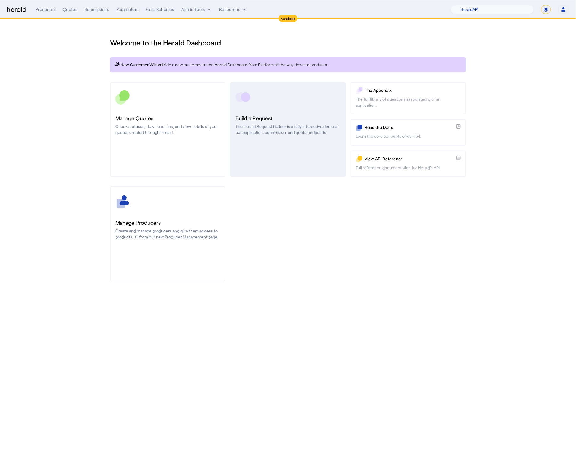
drag, startPoint x: 397, startPoint y: 222, endPoint x: 331, endPoint y: 175, distance: 81.6
click at [397, 222] on div "Manage Producers Create and manage producers and give them access to products, …" at bounding box center [288, 233] width 356 height 95
click at [275, 140] on link "Build a Request The Herald Request Builder is a fully interactive demo of our a…" at bounding box center [287, 129] width 115 height 95
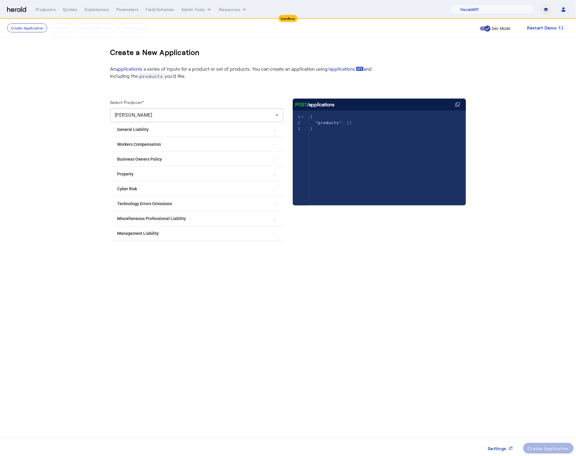
click at [179, 206] on mat-expansion-panel-header "Technology Errors Omissions" at bounding box center [196, 204] width 173 height 14
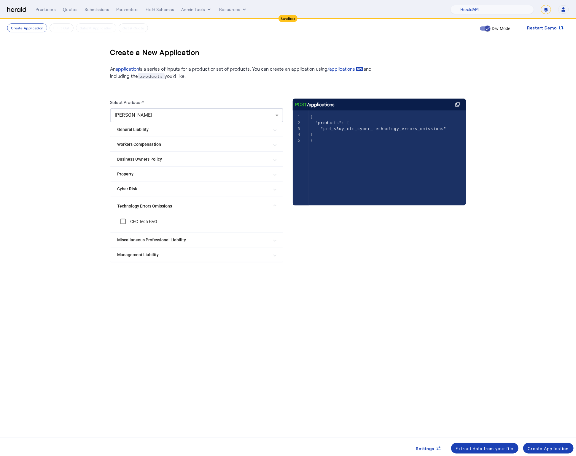
click at [221, 203] on Omissions "Technology Errors Omissions" at bounding box center [193, 206] width 152 height 6
click at [210, 187] on Risk "Cyber Risk" at bounding box center [193, 189] width 152 height 6
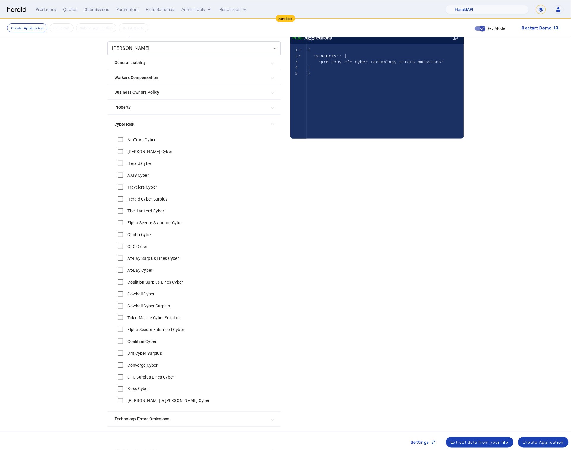
scroll to position [68, 0]
click at [538, 438] on span at bounding box center [543, 442] width 51 height 14
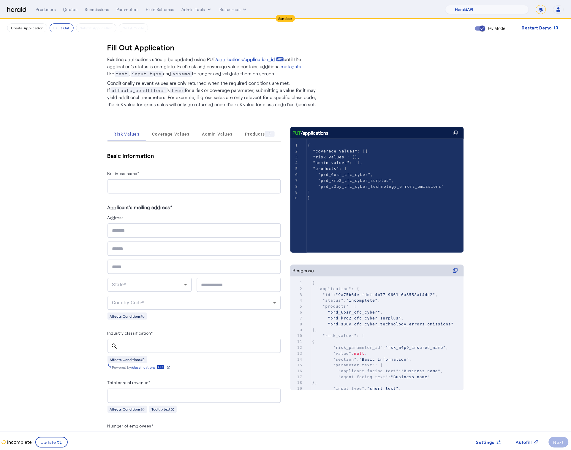
click at [116, 152] on h5 "Basic Information" at bounding box center [193, 155] width 173 height 9
click at [151, 183] on input "Business name*" at bounding box center [194, 186] width 164 height 7
type input "**********"
type input "********"
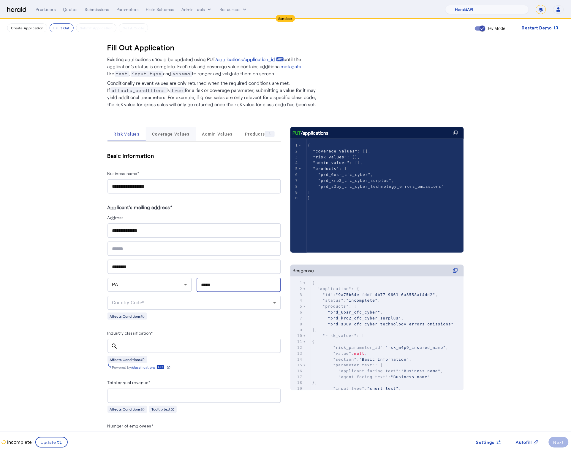
type input "*****"
click at [152, 131] on div "Coverage Values" at bounding box center [171, 134] width 50 height 14
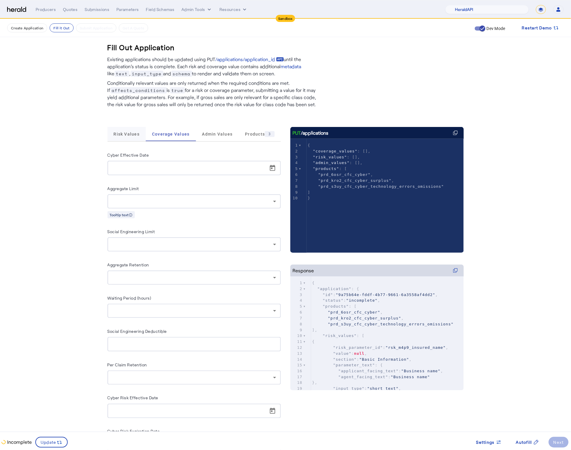
click at [135, 137] on span "Risk Values" at bounding box center [126, 134] width 26 height 14
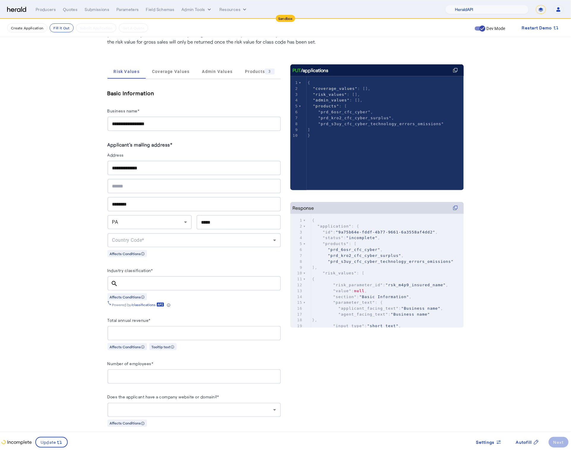
scroll to position [126, 0]
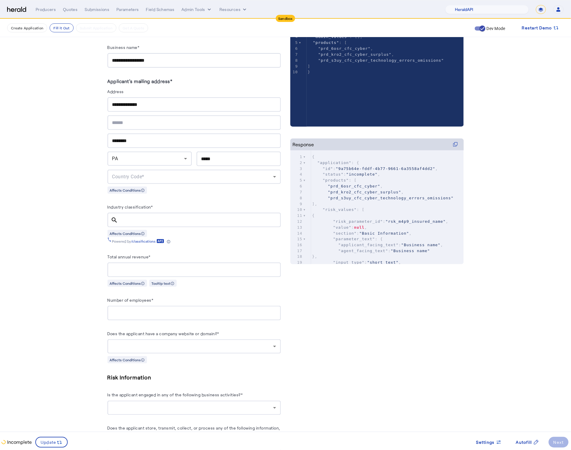
click at [161, 224] on div at bounding box center [199, 220] width 153 height 15
click at [162, 220] on input "Industry classification*" at bounding box center [199, 220] width 153 height 7
type input "*"
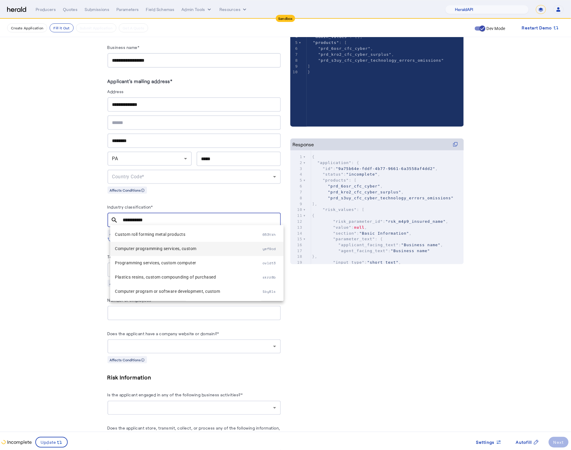
type input "**********"
click at [194, 244] on mat-option "Computer programming services, custom yef9cd" at bounding box center [196, 249] width 173 height 14
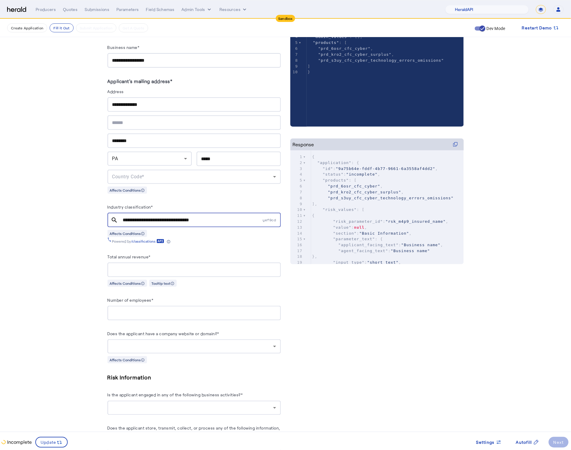
click at [157, 270] on input "Total annual revenue*" at bounding box center [194, 270] width 164 height 7
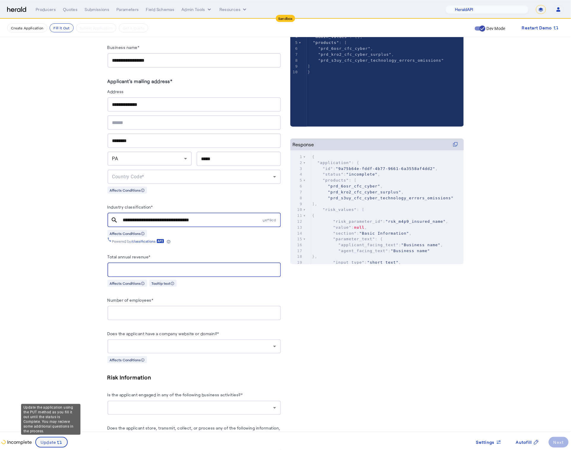
click at [47, 447] on span at bounding box center [51, 442] width 31 height 14
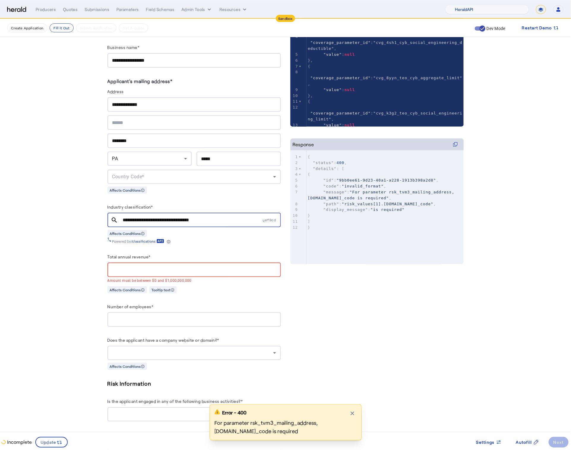
click at [174, 181] on div "Country Code*" at bounding box center [194, 177] width 164 height 14
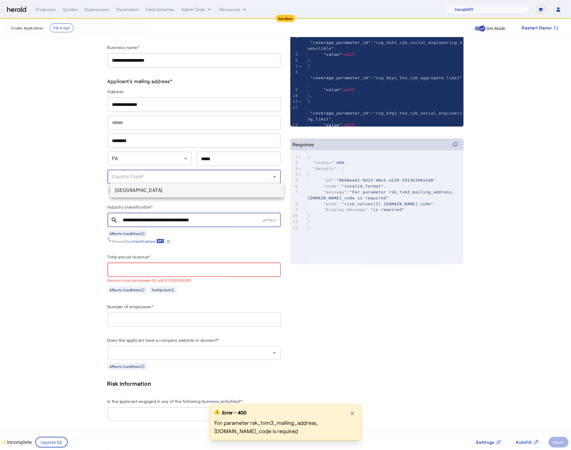
click at [166, 188] on span "[GEOGRAPHIC_DATA]" at bounding box center [197, 190] width 164 height 7
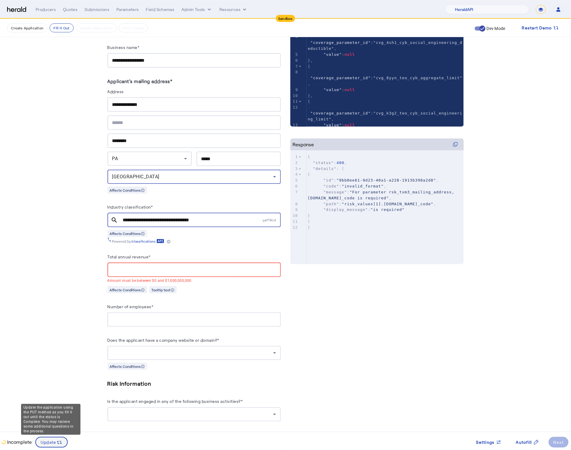
click at [58, 444] on icon at bounding box center [59, 443] width 6 height 6
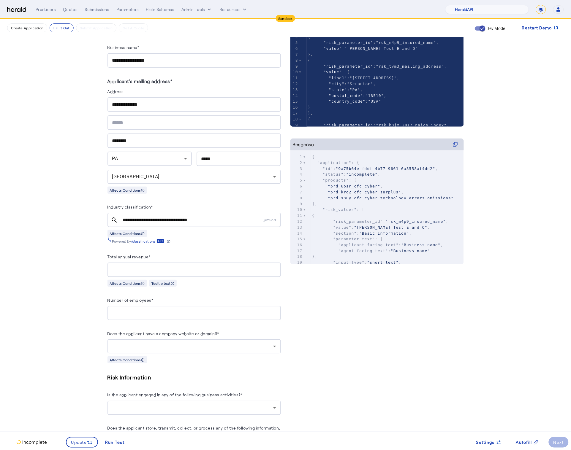
click at [148, 263] on div at bounding box center [194, 270] width 164 height 15
type input "**********"
type input "**"
click at [185, 340] on div at bounding box center [194, 347] width 164 height 14
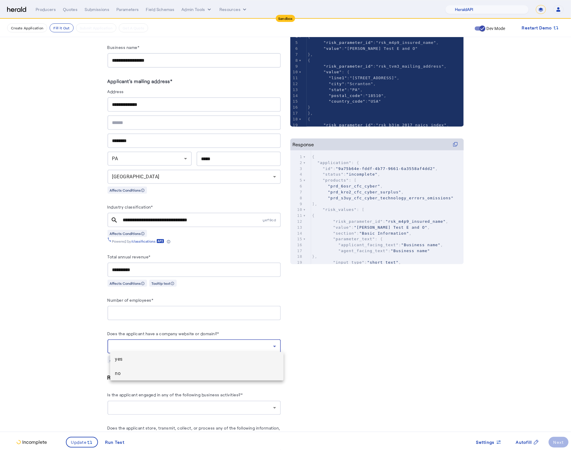
click at [164, 370] on span "no" at bounding box center [197, 373] width 164 height 7
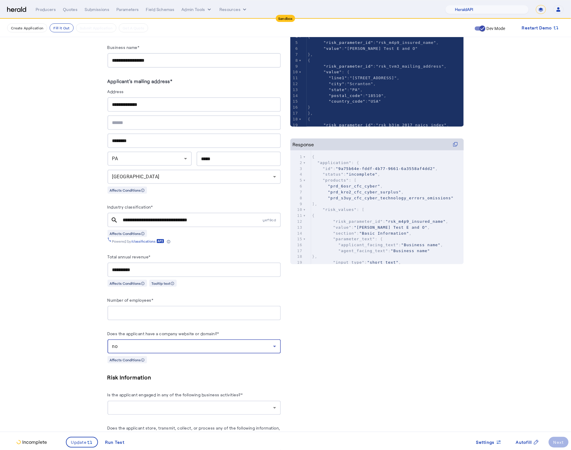
click at [269, 405] on div at bounding box center [192, 408] width 161 height 7
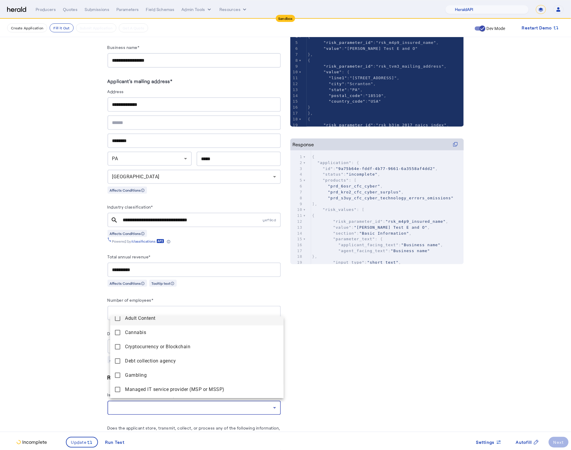
scroll to position [15, 0]
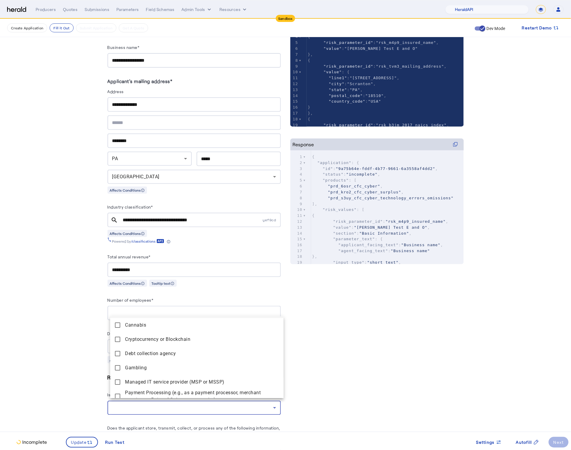
click at [351, 351] on div at bounding box center [285, 225] width 571 height 450
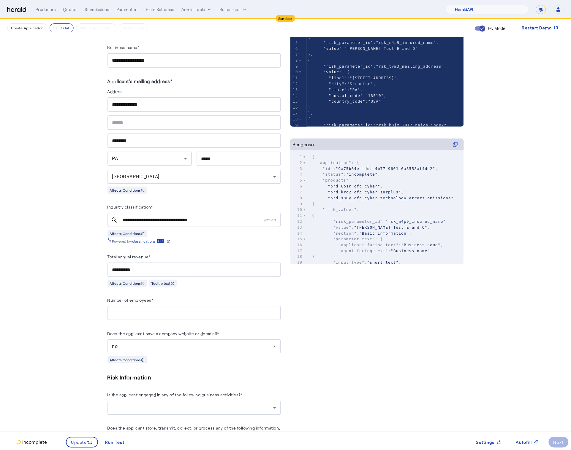
click at [215, 343] on div "no" at bounding box center [192, 346] width 161 height 7
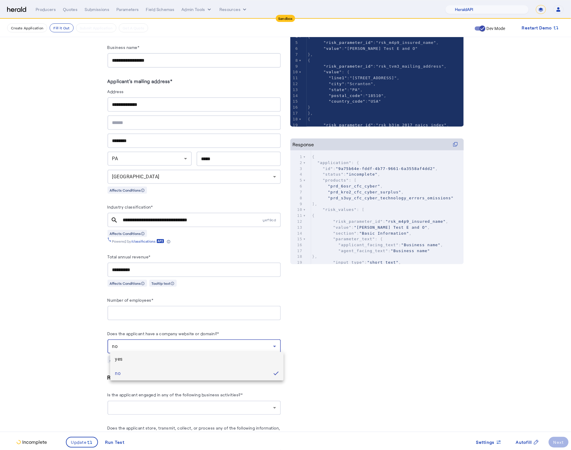
click at [169, 356] on span "yes" at bounding box center [197, 359] width 164 height 7
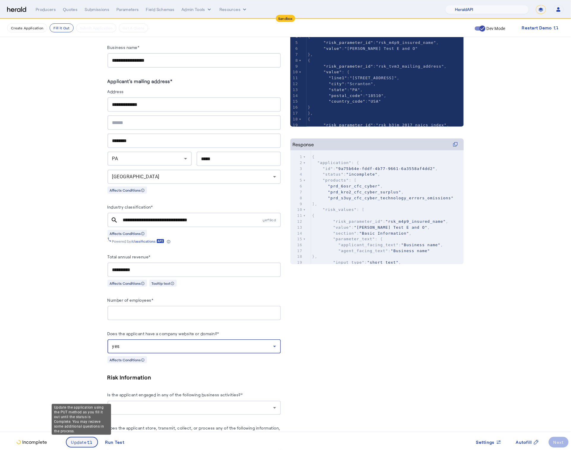
click at [87, 443] on icon at bounding box center [90, 443] width 6 height 6
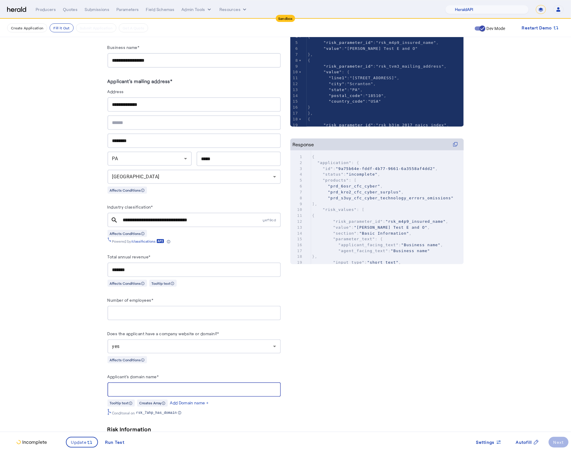
click at [139, 386] on input "Applicant's domain name*" at bounding box center [194, 389] width 164 height 7
type input "**********"
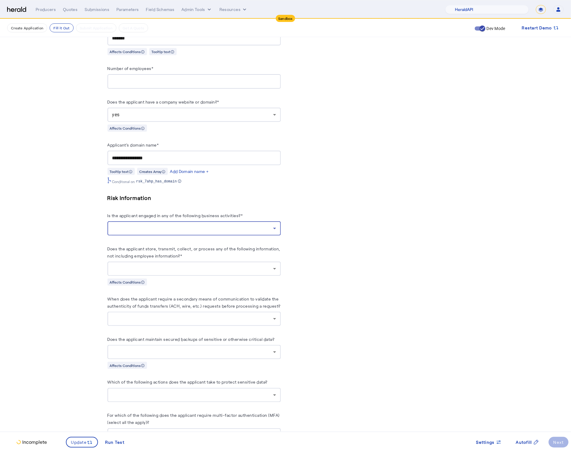
click at [224, 226] on div at bounding box center [192, 228] width 161 height 7
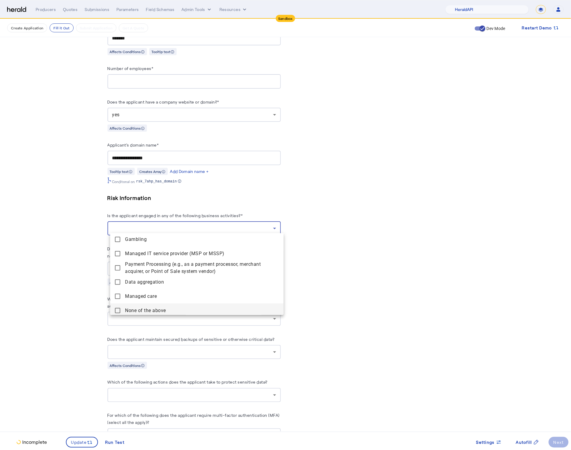
scroll to position [61, 0]
click at [115, 310] on mat-pseudo-checkbox at bounding box center [117, 307] width 5 height 5
click at [76, 293] on div at bounding box center [285, 225] width 571 height 450
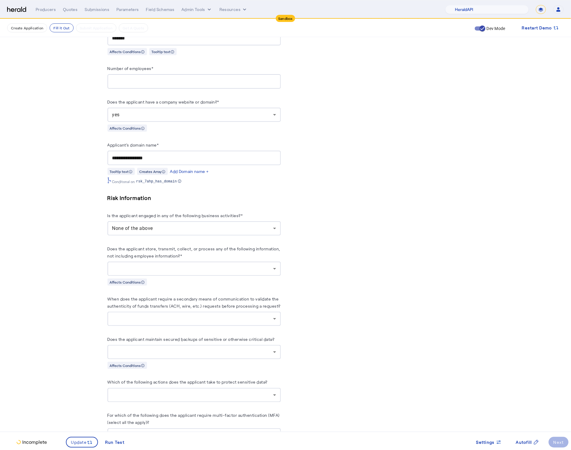
click at [193, 267] on div at bounding box center [192, 268] width 161 height 7
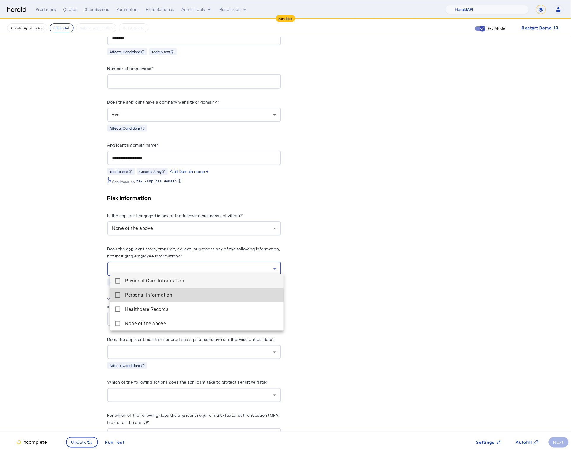
click at [121, 298] on Information "Personal Information" at bounding box center [196, 295] width 173 height 14
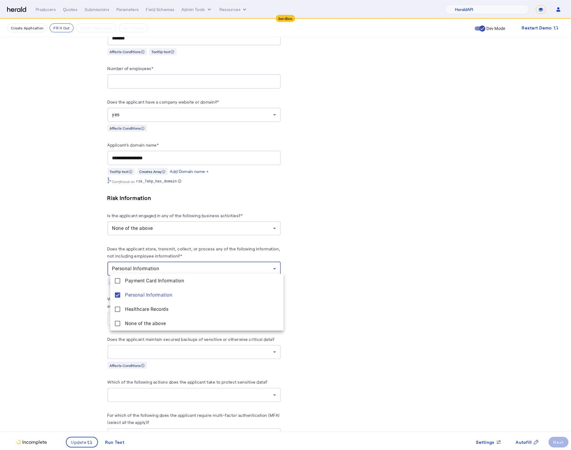
click at [104, 298] on div at bounding box center [285, 225] width 571 height 450
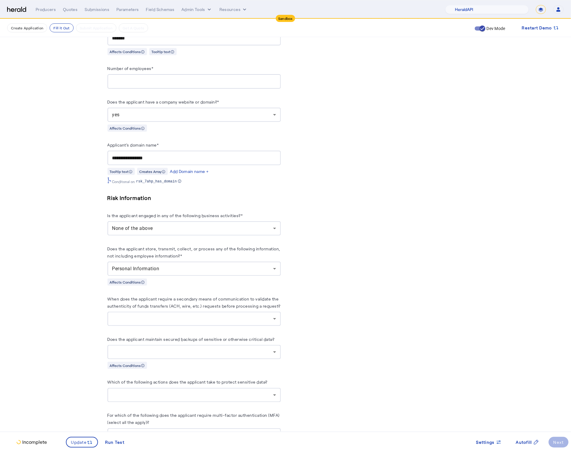
click at [203, 320] on div at bounding box center [194, 319] width 164 height 14
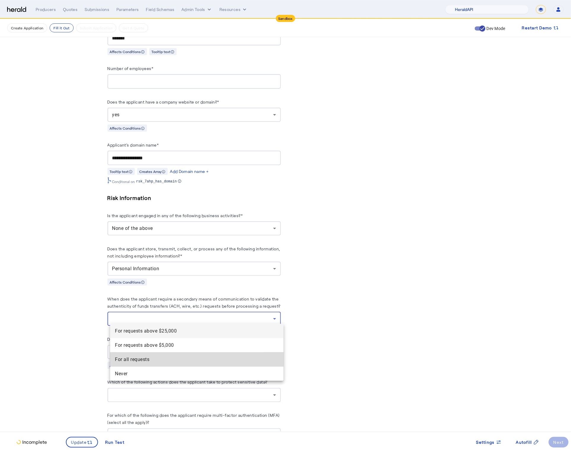
click at [161, 356] on span "For all requests" at bounding box center [197, 359] width 164 height 7
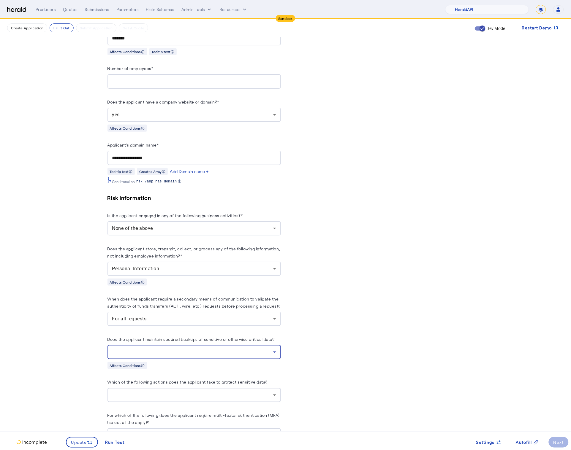
click at [176, 349] on div at bounding box center [192, 352] width 161 height 7
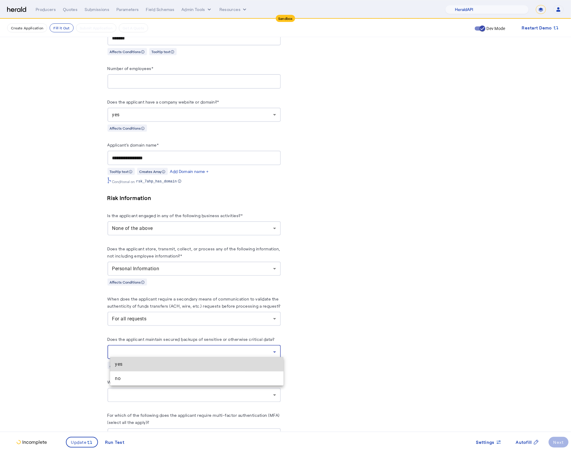
drag, startPoint x: 151, startPoint y: 366, endPoint x: 142, endPoint y: 392, distance: 27.8
click at [151, 366] on span "yes" at bounding box center [197, 364] width 164 height 7
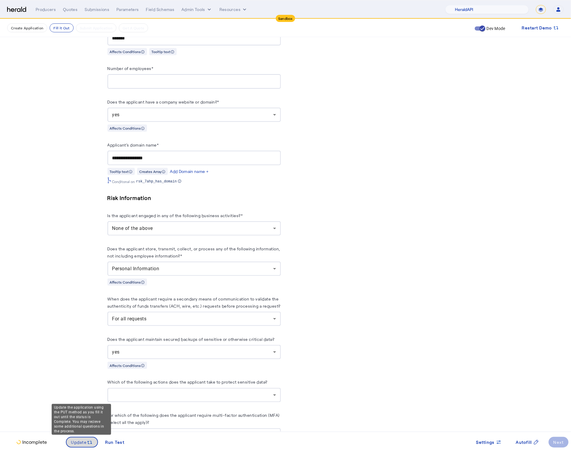
click at [85, 445] on span "Update" at bounding box center [79, 443] width 16 height 6
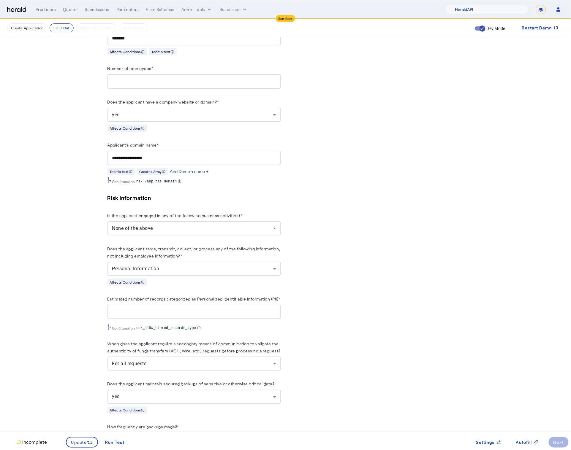
scroll to position [0, 0]
click at [66, 335] on fill-application-step "**********" at bounding box center [285, 302] width 571 height 1282
click at [153, 312] on input "Estimated number of records categorized as Personalized Identifiable Informatio…" at bounding box center [194, 312] width 164 height 7
type input "**"
click at [87, 331] on fill-application-step "**********" at bounding box center [285, 302] width 571 height 1282
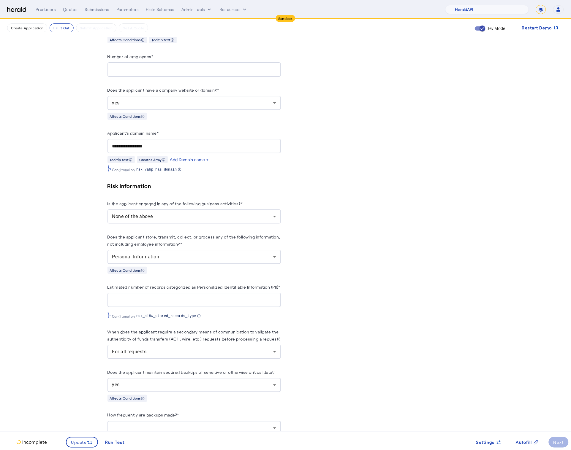
scroll to position [517, 0]
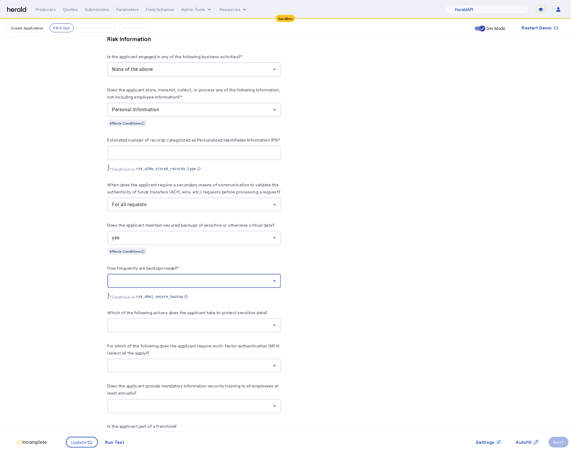
click at [179, 285] on div at bounding box center [192, 281] width 161 height 7
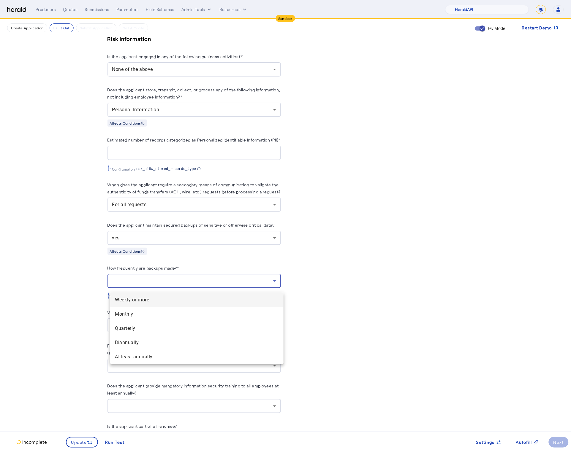
click at [157, 299] on span "Weekly or more" at bounding box center [197, 300] width 164 height 7
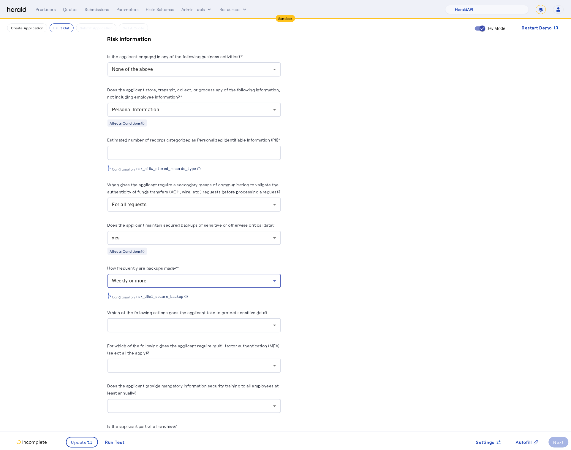
click at [194, 329] on div at bounding box center [192, 325] width 161 height 7
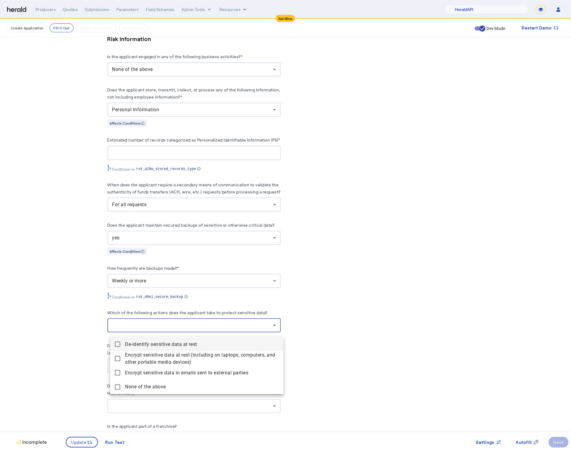
click at [58, 340] on div at bounding box center [285, 225] width 571 height 450
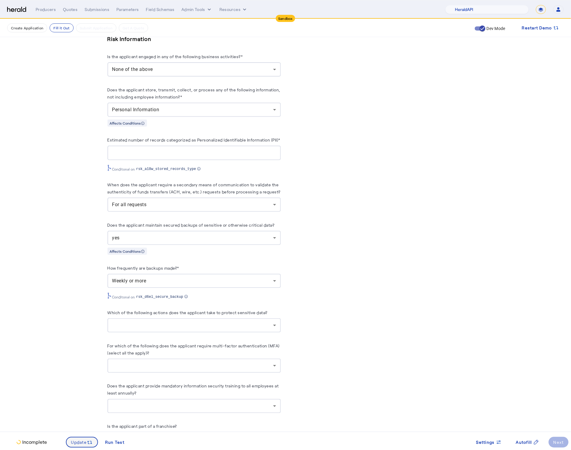
click at [83, 439] on span at bounding box center [81, 442] width 31 height 14
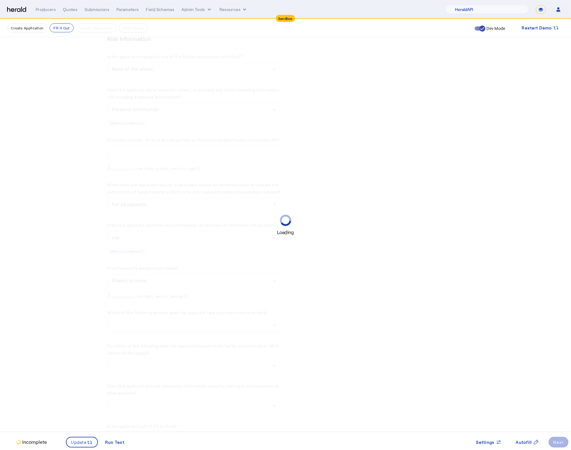
scroll to position [0, 0]
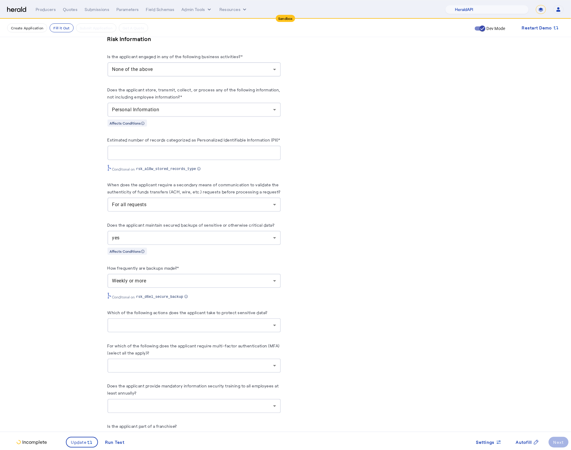
click at [82, 326] on fill-application-step "**********" at bounding box center [285, 143] width 571 height 1282
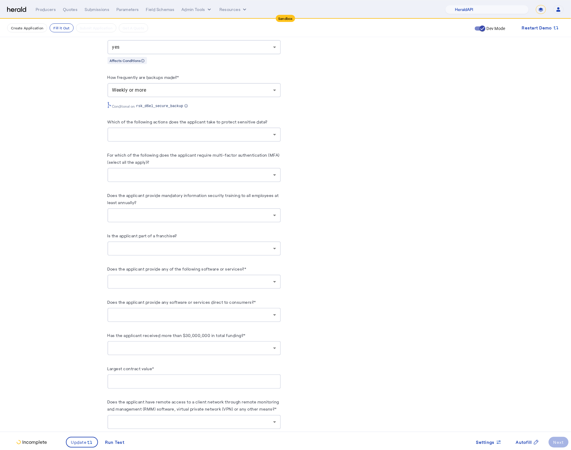
scroll to position [719, 0]
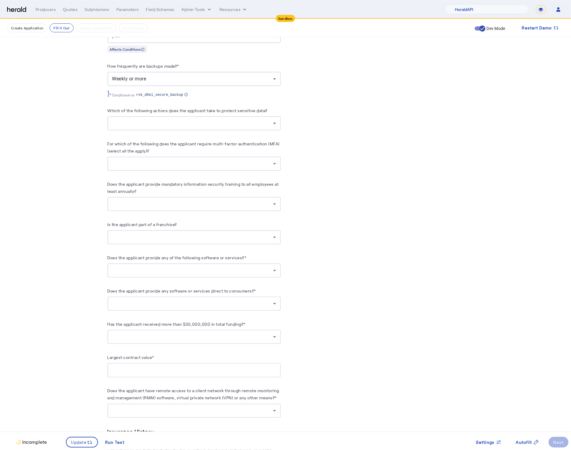
click at [228, 273] on div at bounding box center [192, 270] width 161 height 7
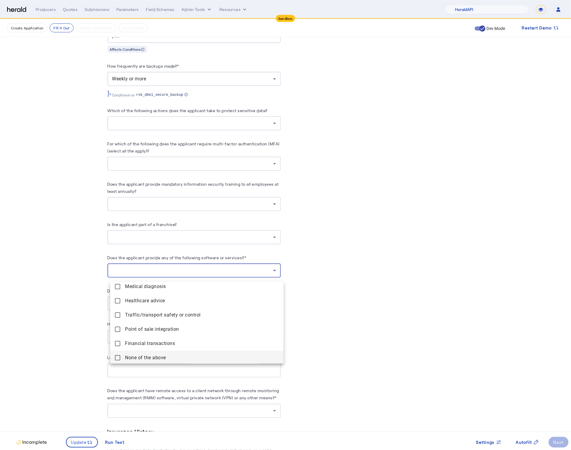
scroll to position [18, 0]
click at [119, 356] on mat-pseudo-checkbox at bounding box center [117, 356] width 5 height 5
click at [66, 344] on div at bounding box center [285, 225] width 571 height 450
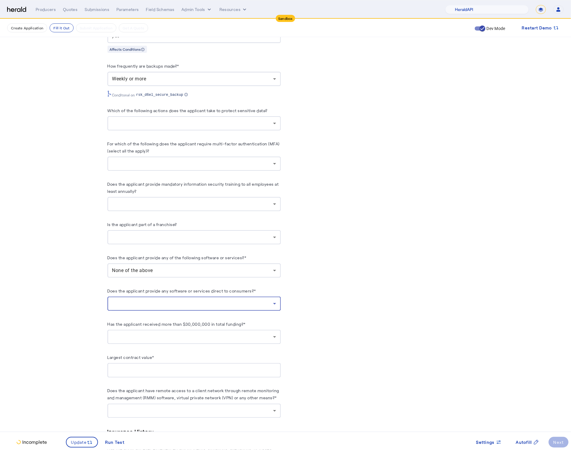
click at [275, 308] on icon at bounding box center [274, 303] width 7 height 7
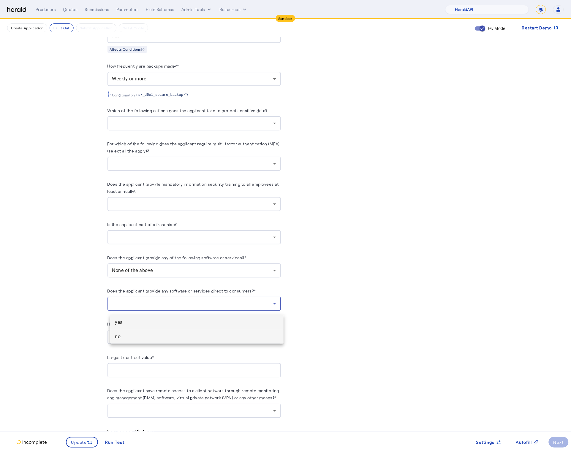
click at [164, 334] on span "no" at bounding box center [197, 336] width 164 height 7
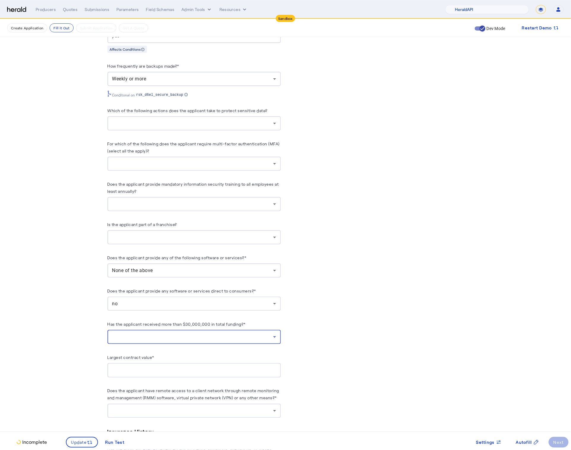
click at [227, 337] on div at bounding box center [192, 337] width 161 height 7
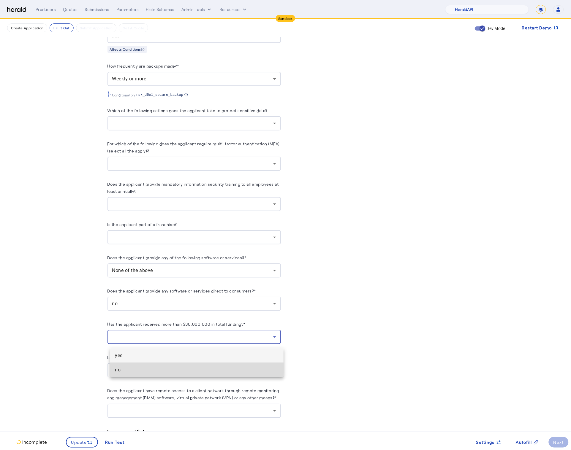
click at [187, 367] on span "no" at bounding box center [197, 370] width 164 height 7
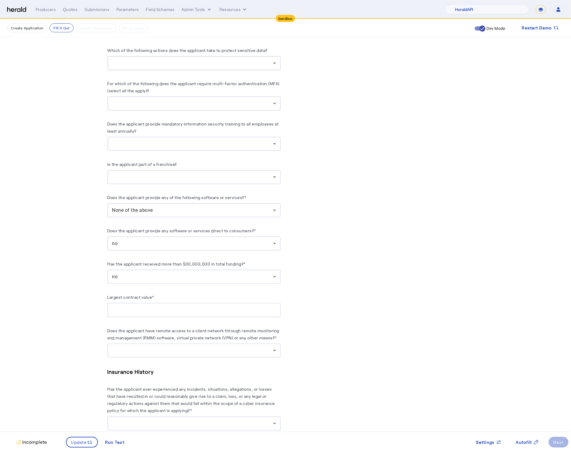
scroll to position [785, 0]
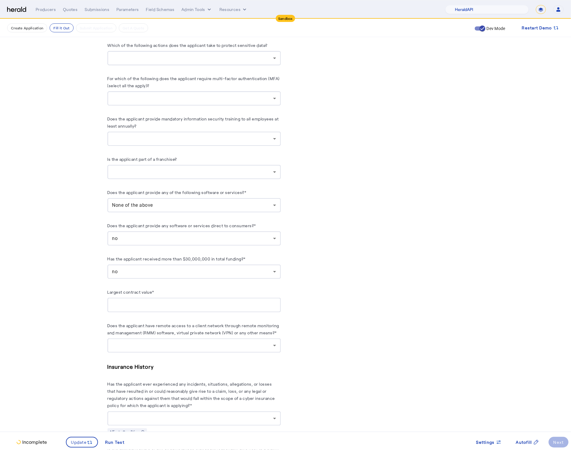
click at [138, 304] on input "Largest contract value*" at bounding box center [194, 305] width 164 height 7
type input "*******"
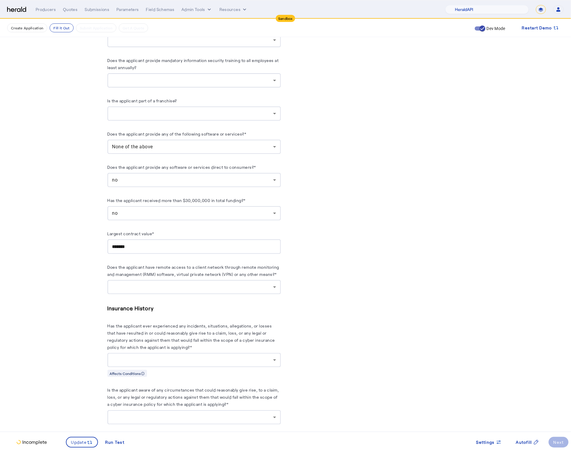
scroll to position [849, 0]
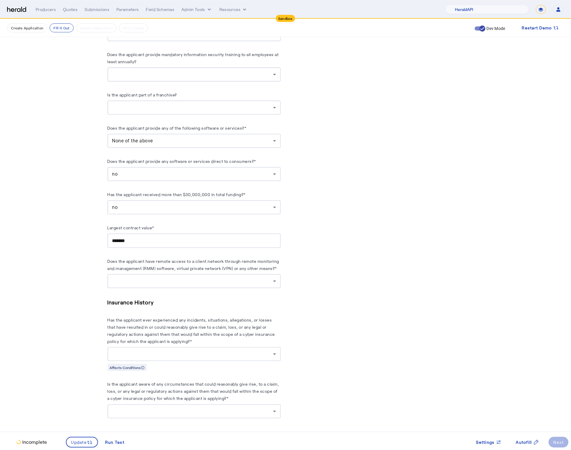
click at [224, 285] on div at bounding box center [192, 281] width 161 height 7
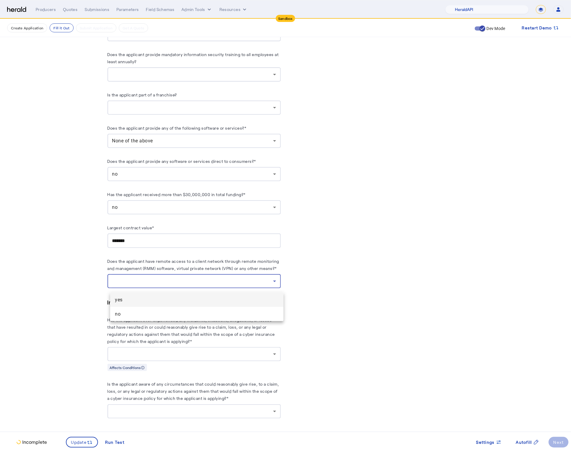
click at [136, 302] on span "yes" at bounding box center [197, 300] width 164 height 7
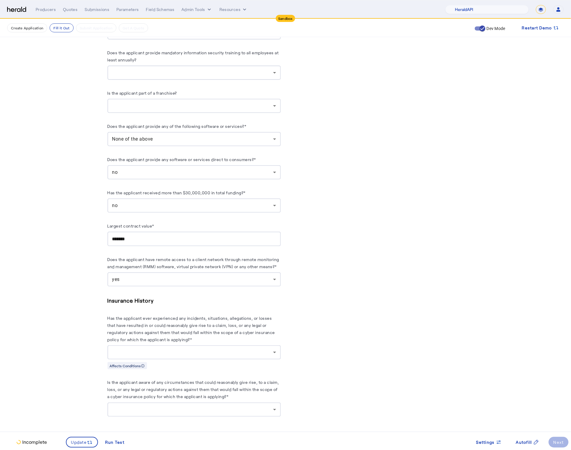
scroll to position [854, 0]
click at [199, 355] on div at bounding box center [192, 352] width 161 height 7
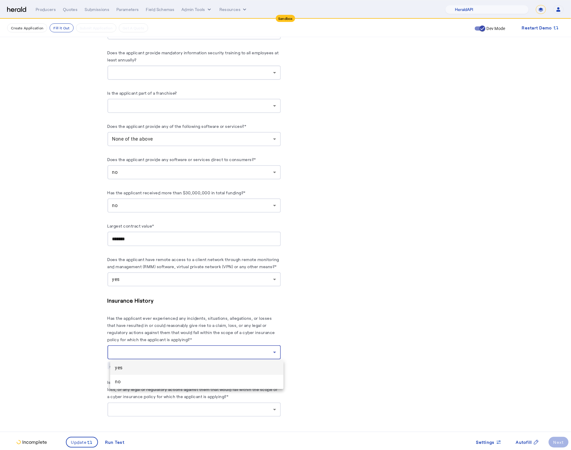
click at [181, 376] on mat-option "no" at bounding box center [196, 382] width 173 height 14
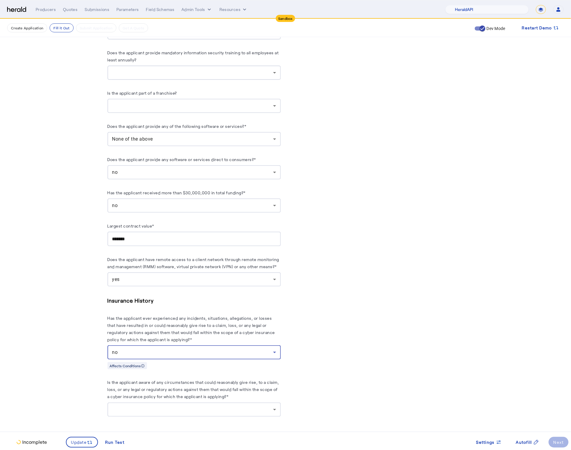
click at [207, 415] on div at bounding box center [194, 410] width 164 height 14
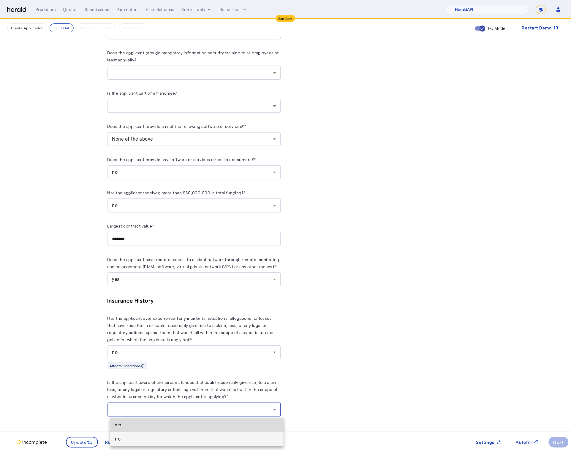
drag, startPoint x: 183, startPoint y: 428, endPoint x: 179, endPoint y: 437, distance: 10.0
click at [180, 435] on div "yes no" at bounding box center [196, 432] width 173 height 28
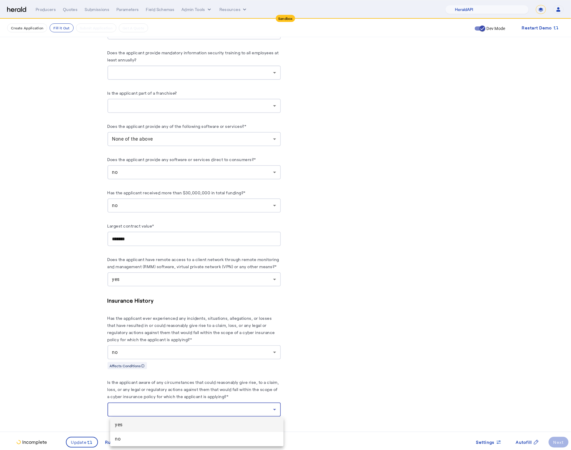
click at [178, 442] on span "no" at bounding box center [197, 439] width 164 height 7
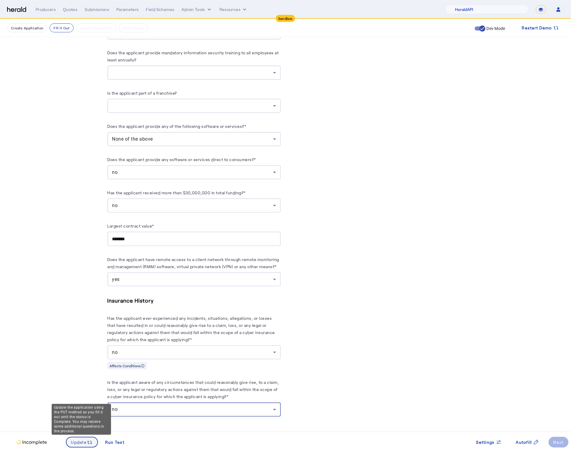
click at [70, 443] on span at bounding box center [81, 442] width 31 height 14
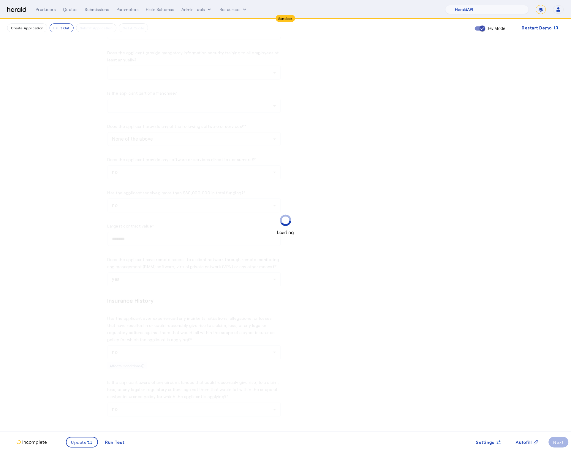
scroll to position [0, 0]
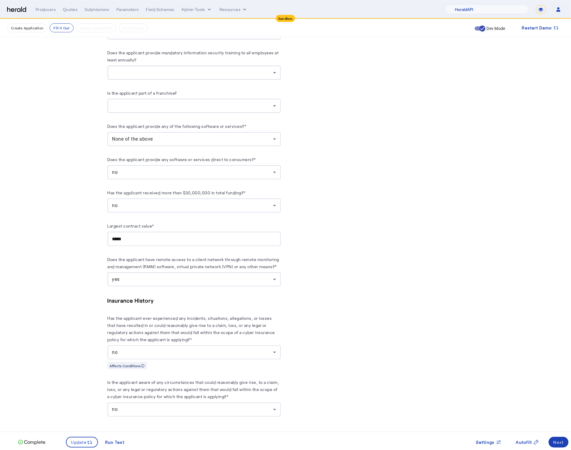
click at [569, 442] on div "Settings Autofill Next" at bounding box center [429, 442] width 283 height 11
click at [566, 443] on span at bounding box center [559, 442] width 20 height 14
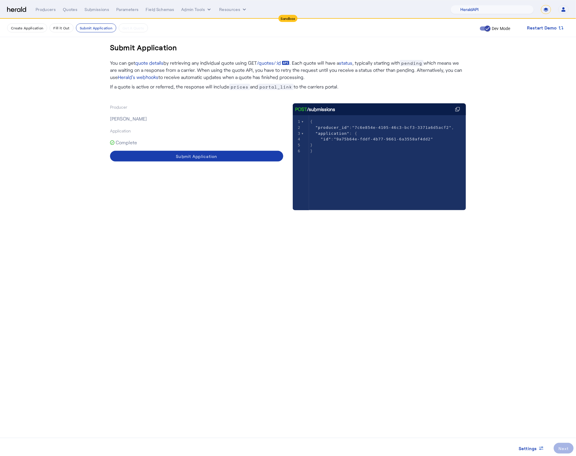
click at [203, 152] on span at bounding box center [196, 156] width 173 height 14
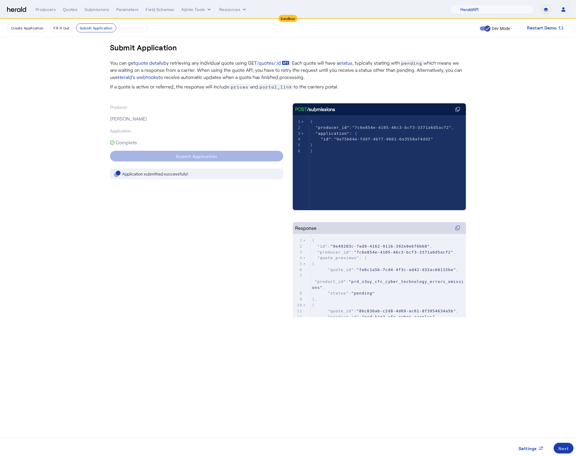
click at [568, 449] on div "Next" at bounding box center [564, 448] width 10 height 6
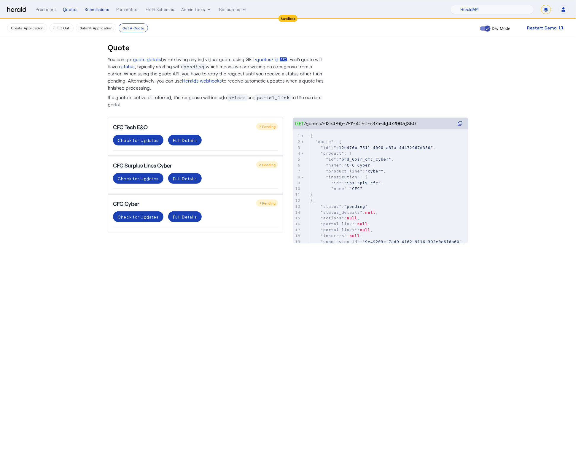
click at [173, 309] on body "Sandbox Menu Producers Quotes Submissions Parameters Field Schemas Admin Tools …" at bounding box center [288, 228] width 576 height 456
click at [147, 133] on span at bounding box center [138, 140] width 50 height 14
click at [145, 180] on div "Check for Updates" at bounding box center [138, 178] width 41 height 6
click at [136, 219] on span at bounding box center [138, 217] width 50 height 14
click at [133, 175] on div "Check for Updates" at bounding box center [138, 178] width 41 height 6
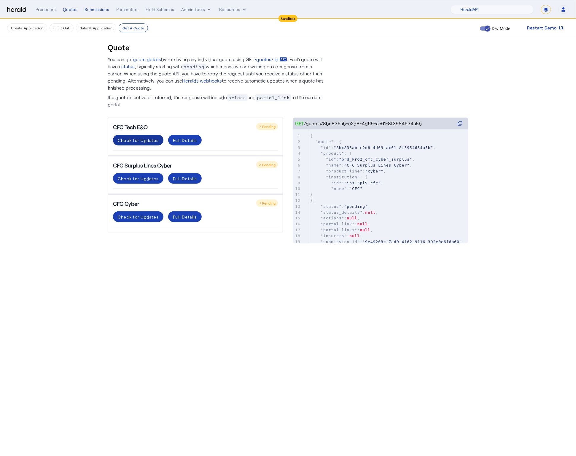
click at [139, 145] on span at bounding box center [138, 140] width 50 height 14
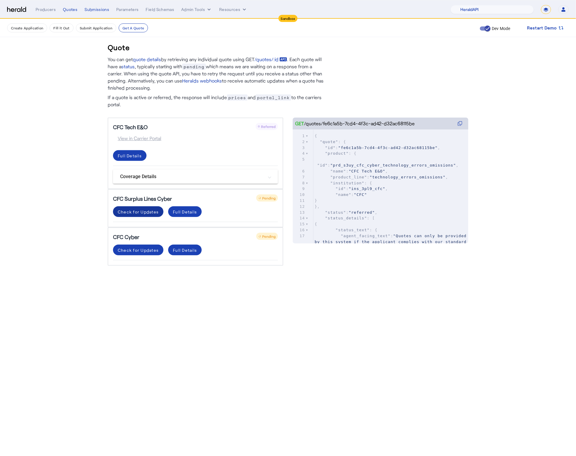
click at [142, 212] on div "Check for Updates" at bounding box center [138, 212] width 41 height 6
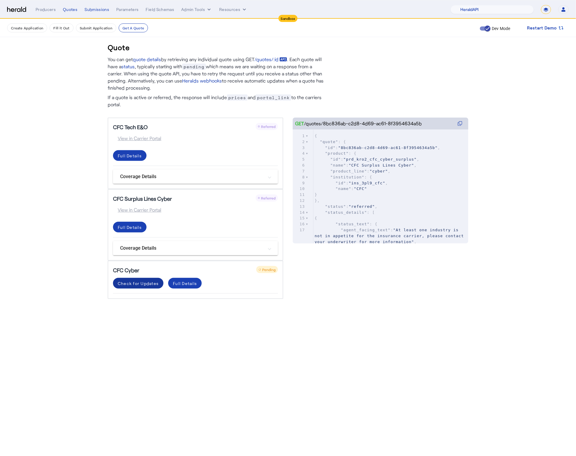
click at [137, 282] on div "Check for Updates" at bounding box center [138, 283] width 41 height 6
click at [259, 325] on mat-expansion-panel-header "Coverage Details" at bounding box center [195, 320] width 165 height 14
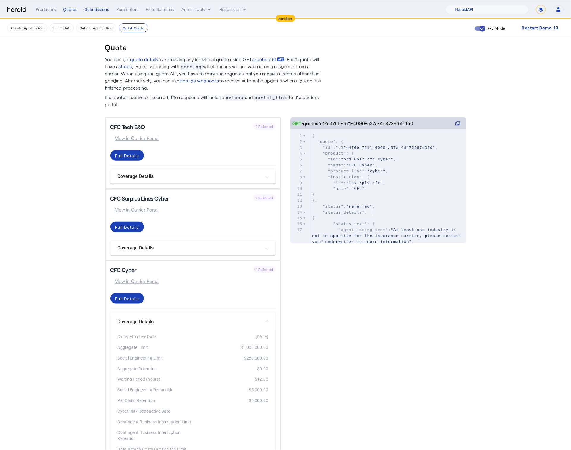
click at [259, 324] on mat-panel-title "Coverage Details" at bounding box center [190, 321] width 144 height 7
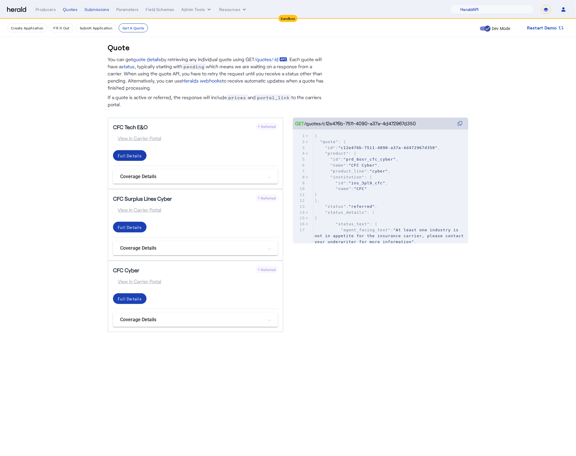
click at [136, 155] on div "Full Details" at bounding box center [130, 156] width 24 height 6
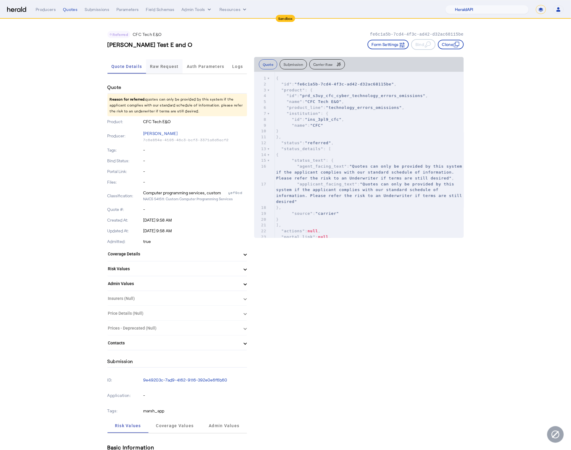
click at [157, 64] on span "Raw Request" at bounding box center [164, 66] width 29 height 4
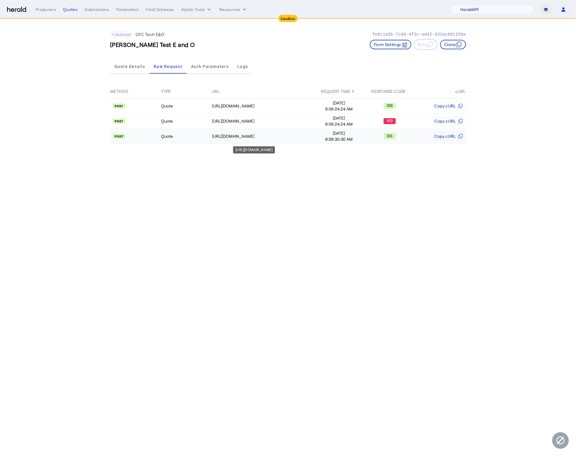
click at [283, 138] on div "https://test-api.cfcunderwriting.com/v1.2/referral-requests" at bounding box center [262, 136] width 101 height 6
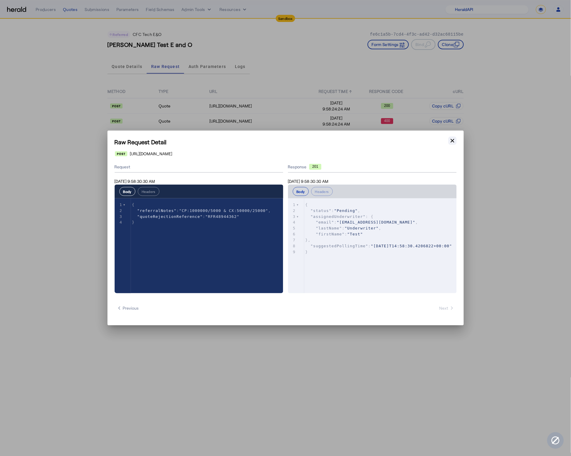
click at [455, 140] on icon "button" at bounding box center [452, 141] width 6 height 6
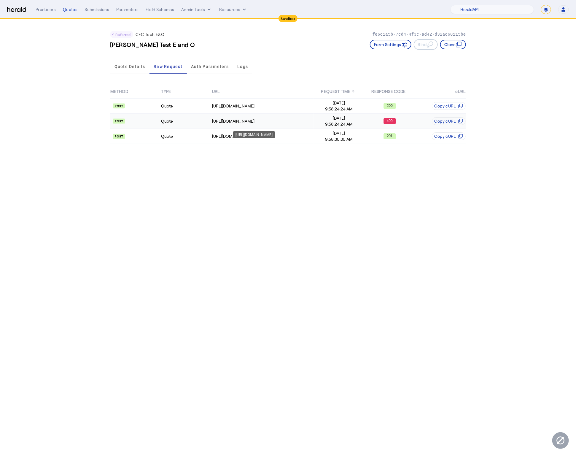
click at [301, 123] on div "https://test-api.cfcunderwriting.com/v1.2/quotes/create-quote" at bounding box center [262, 121] width 101 height 6
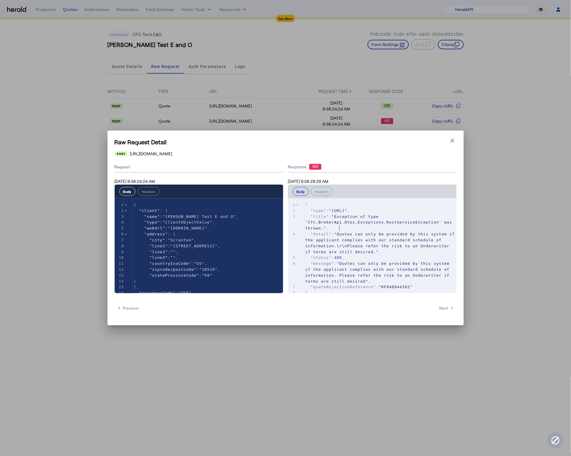
click at [411, 226] on pre ""title" : "Exception of type 'Cfc.BrokerApi.Dtos.Exceptions.RestServiceExceptio…" at bounding box center [380, 223] width 152 height 18
click at [405, 254] on pre ""detail" : "Quotes can only be provided by this system if the applicant complie…" at bounding box center [380, 242] width 152 height 23
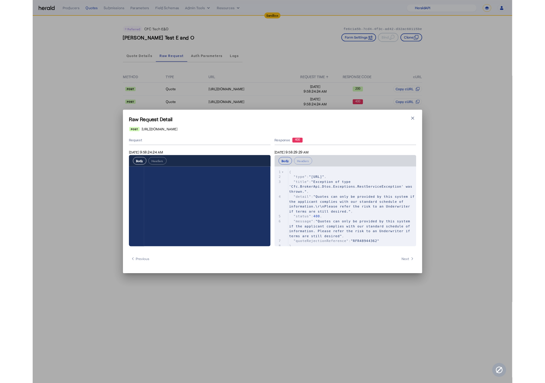
scroll to position [496, 0]
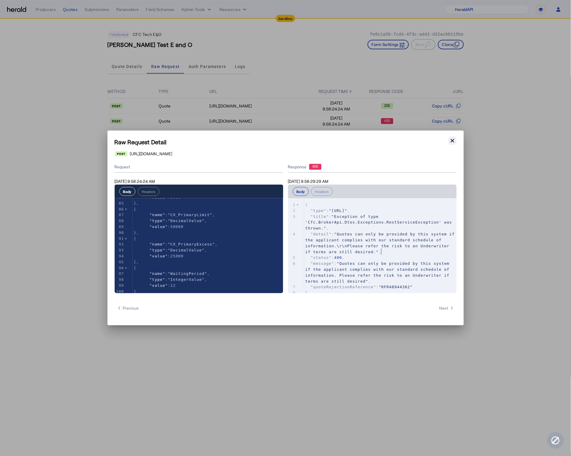
click at [449, 143] on icon "button" at bounding box center [452, 141] width 6 height 6
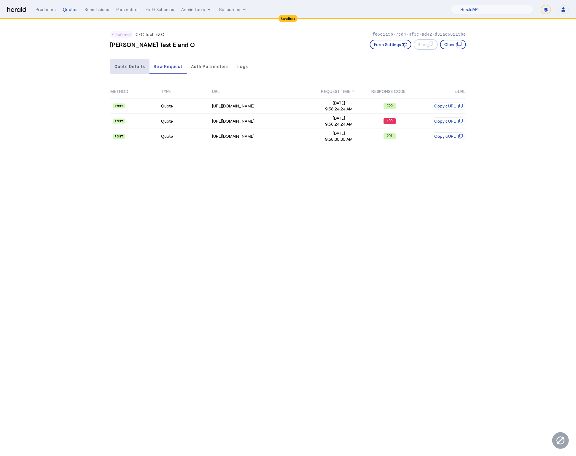
click at [120, 69] on span "Quote Details" at bounding box center [130, 66] width 31 height 14
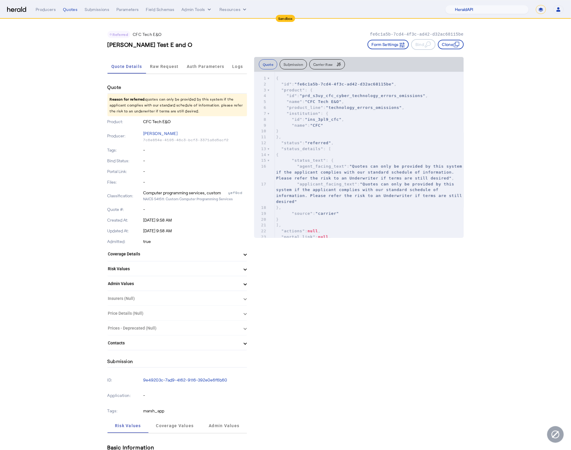
click at [71, 4] on nav "Sandbox Menu Producers Quotes Submissions Parameters Field Schemas Admin Tools …" at bounding box center [285, 9] width 571 height 18
click at [67, 14] on div "Producers Quotes Submissions Parameters Field Schemas Admin Tools Resources 1Fo…" at bounding box center [300, 9] width 528 height 9
click at [68, 10] on div "Quotes" at bounding box center [70, 10] width 15 height 6
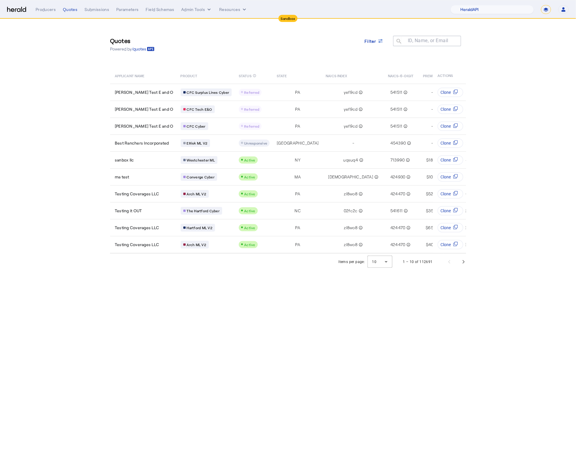
click at [242, 52] on div "Quotes Powered by /quotes Filter ID, Name, or Email search" at bounding box center [288, 44] width 356 height 27
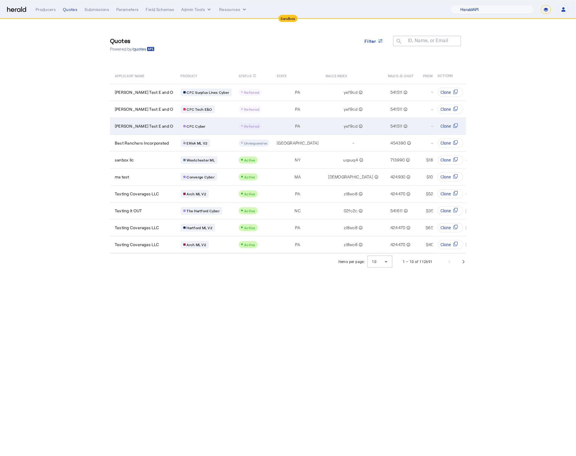
click at [207, 124] on div "CFC Cyber" at bounding box center [206, 126] width 51 height 8
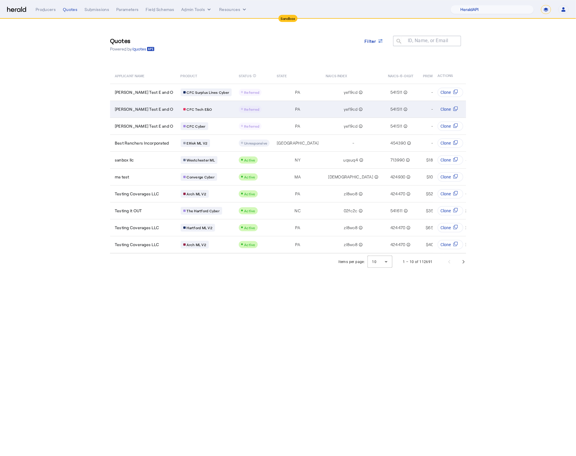
click at [147, 105] on td "Tommy Test E and O" at bounding box center [143, 109] width 66 height 17
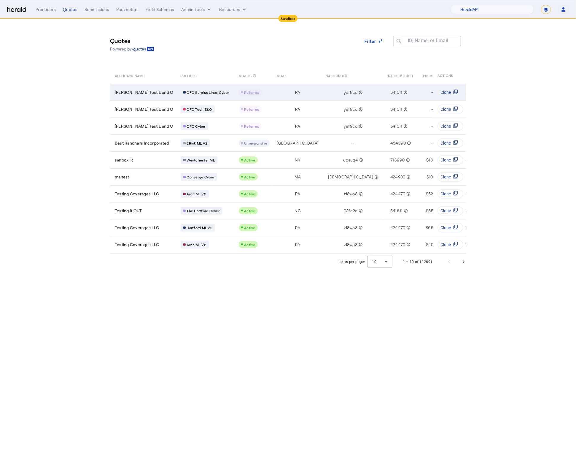
click at [149, 89] on span "Tommy Test E and O" at bounding box center [144, 92] width 59 height 6
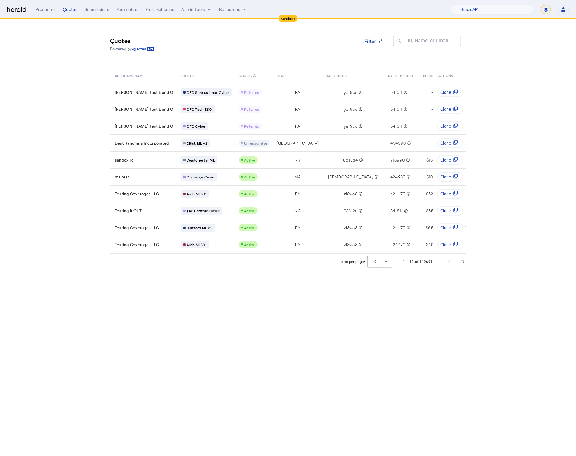
click at [558, 107] on section "Quotes Powered by /quotes Filter ID, Name, or Email search APPLICANT NAME PRODU…" at bounding box center [288, 144] width 576 height 251
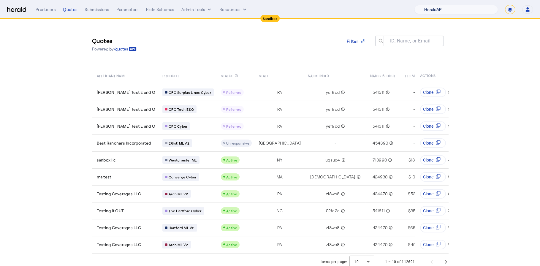
click at [473, 11] on select "1Fort Acrisure Acturis Affinity Advisors Affinity Risk Agentero AmWins Anzen Ao…" at bounding box center [455, 9] width 83 height 9
select select "pfm_lx2v_founder_shield"
click at [431, 5] on select "1Fort Acrisure Acturis Affinity Advisors Affinity Risk Agentero AmWins Anzen Ao…" at bounding box center [455, 9] width 83 height 9
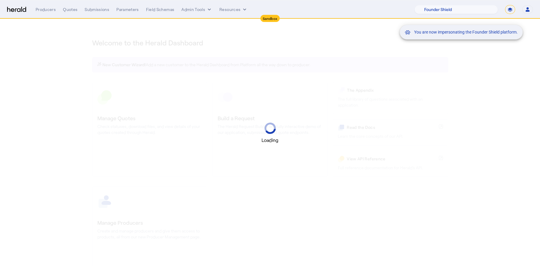
click at [508, 9] on mat-snack-bar-container "You are now impersonating the Founder Shield platform." at bounding box center [475, 9] width 123 height 15
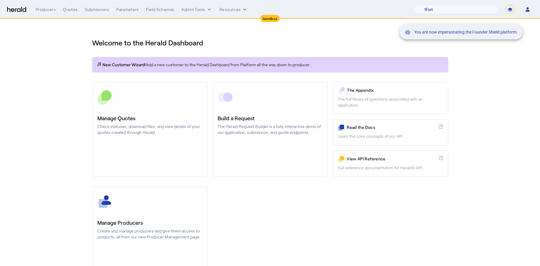
click at [511, 9] on mat-snack-bar-container "You are now impersonating the Founder Shield platform." at bounding box center [475, 9] width 123 height 15
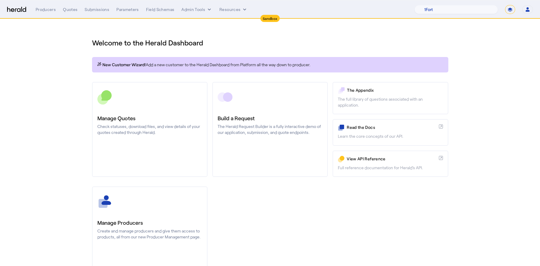
click at [510, 10] on select "**********" at bounding box center [510, 9] width 10 height 9
select select "**********"
click at [505, 5] on select "**********" at bounding box center [510, 9] width 10 height 9
click at [55, 71] on section "Welcome to the Herald Dashboard New Customer Wizard! Add a new customer to the …" at bounding box center [270, 156] width 540 height 274
click at [68, 9] on div "Quotes" at bounding box center [70, 10] width 15 height 6
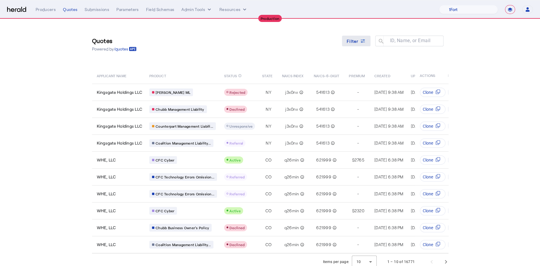
click at [357, 37] on span at bounding box center [356, 41] width 28 height 14
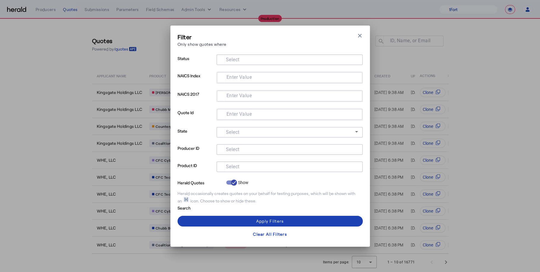
click at [245, 165] on input "Select" at bounding box center [288, 165] width 134 height 7
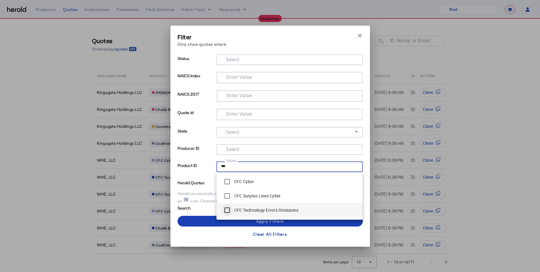
type input "***"
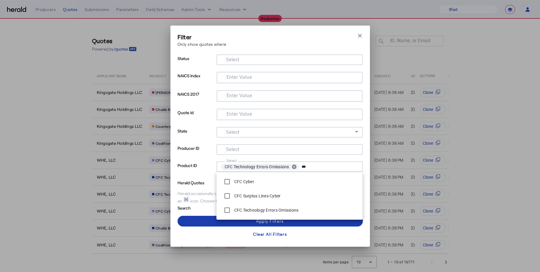
click at [203, 218] on span at bounding box center [270, 221] width 185 height 14
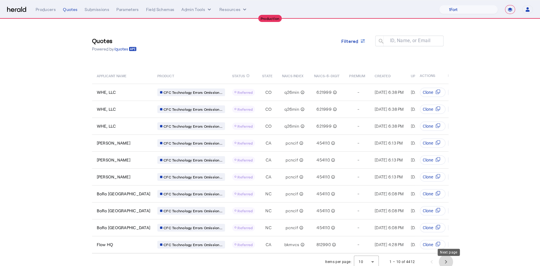
click at [446, 264] on span "Next page" at bounding box center [446, 262] width 14 height 14
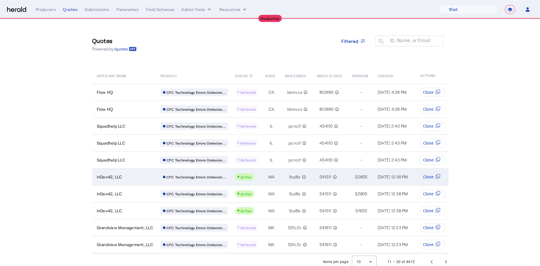
click at [150, 178] on div "inDev42, LLC" at bounding box center [125, 177] width 56 height 6
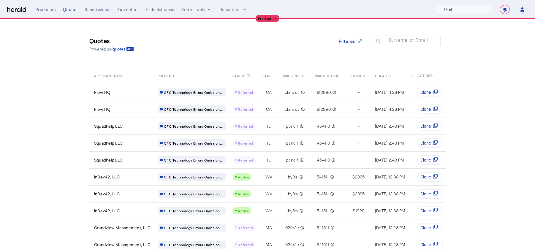
click at [470, 12] on select "1Fort Affinity Risk Billy BindHQ Bunker CRC Campus Coverage Citadel Flow Specia…" at bounding box center [463, 9] width 59 height 9
select select "pfm_8e7n_1fort"
click at [434, 5] on select "1Fort Affinity Risk Billy BindHQ Bunker CRC Campus Coverage Citadel Flow Specia…" at bounding box center [463, 9] width 59 height 9
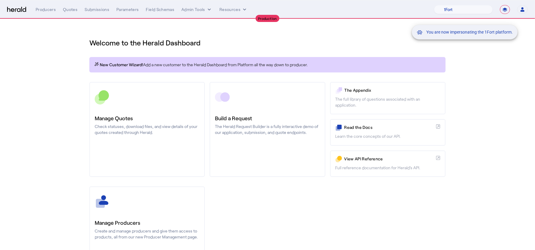
click at [74, 55] on div "You are now impersonating the 1Fort platform." at bounding box center [267, 125] width 535 height 250
click at [145, 113] on div "You are now impersonating the 1Fort platform." at bounding box center [267, 125] width 535 height 250
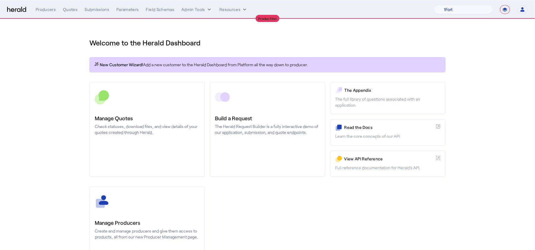
click at [137, 124] on p "Check statuses, download files, and view details of your quotes created through…" at bounding box center [147, 129] width 105 height 12
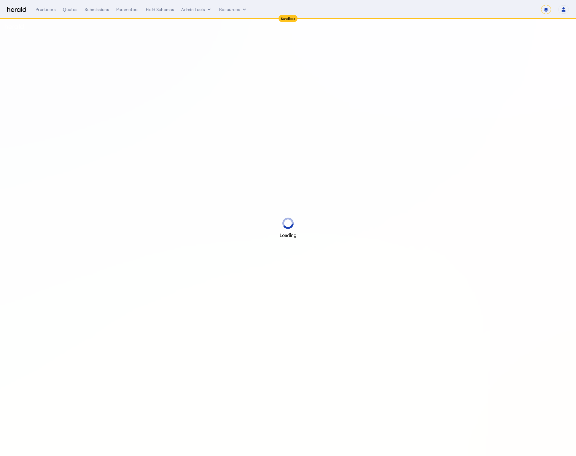
select select "*******"
select select "pfm_2v8p_herald_api"
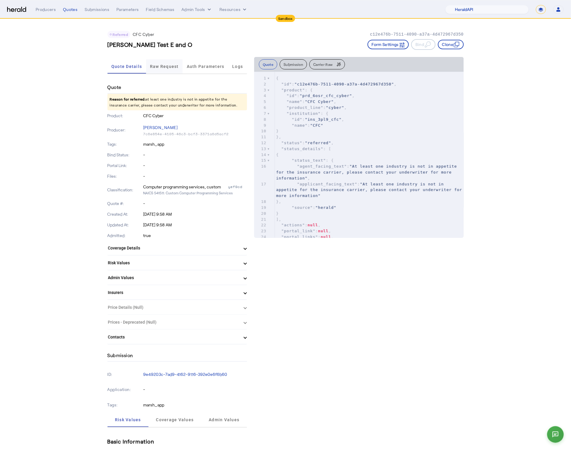
click at [159, 67] on span "Raw Request" at bounding box center [164, 66] width 29 height 4
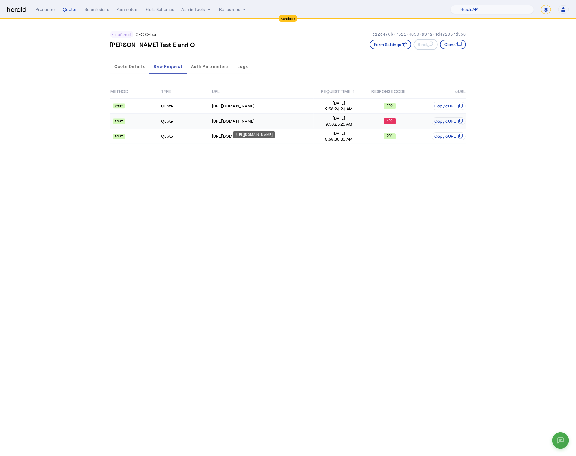
click at [286, 118] on div "[URL][DOMAIN_NAME]" at bounding box center [262, 121] width 101 height 6
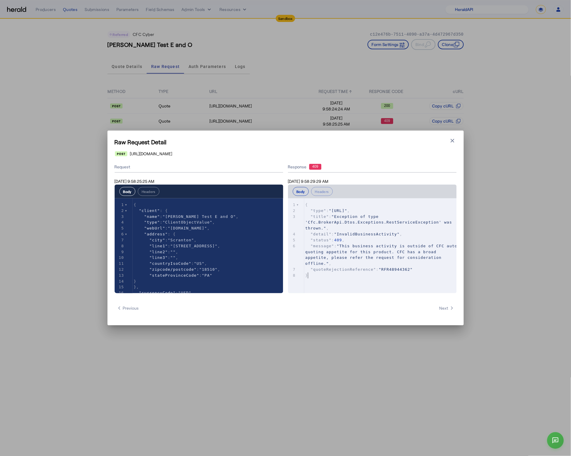
drag, startPoint x: 441, startPoint y: 276, endPoint x: 438, endPoint y: 274, distance: 3.4
click at [441, 276] on pre "}" at bounding box center [383, 275] width 158 height 6
click at [451, 139] on icon "button" at bounding box center [453, 141] width 4 height 4
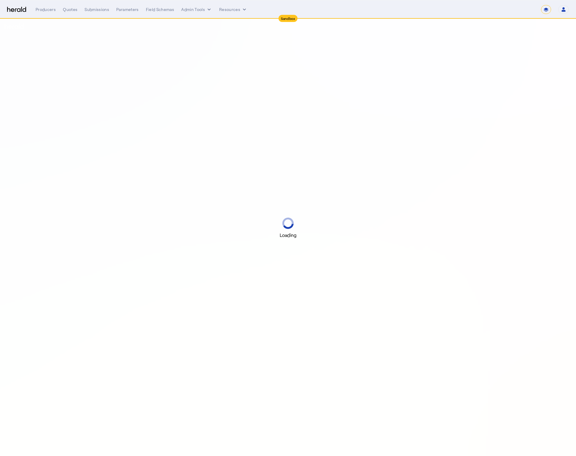
select select "*******"
select select "pfm_2v8p_herald_api"
select select "*******"
select select "pfm_2v8p_herald_api"
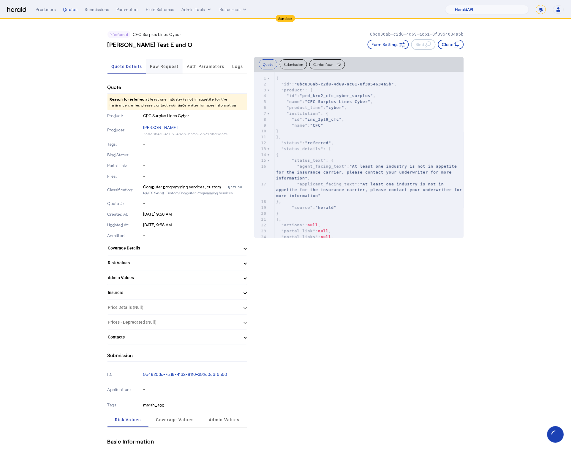
click at [154, 65] on span "Raw Request" at bounding box center [164, 66] width 29 height 4
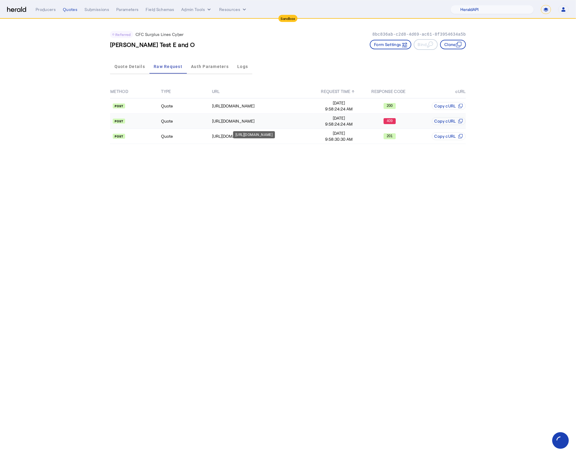
click at [310, 119] on div "[URL][DOMAIN_NAME]" at bounding box center [262, 121] width 101 height 6
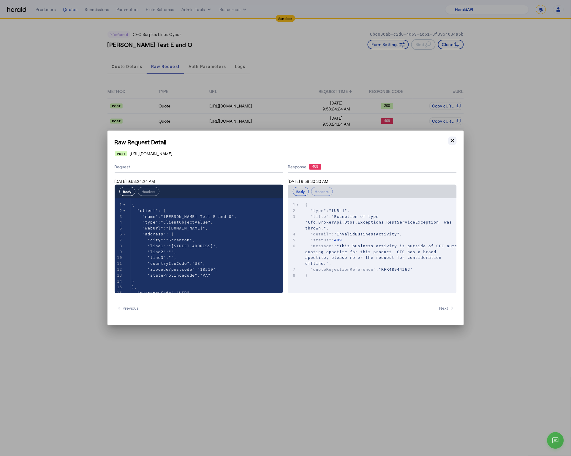
click at [453, 142] on icon "button" at bounding box center [452, 141] width 6 height 6
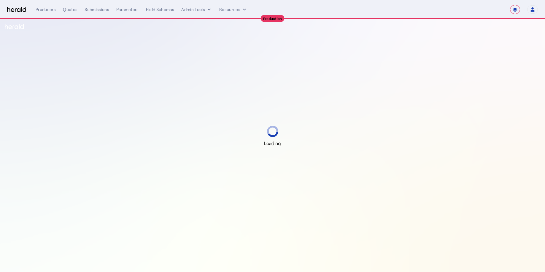
select select "**********"
